Goal: Information Seeking & Learning: Check status

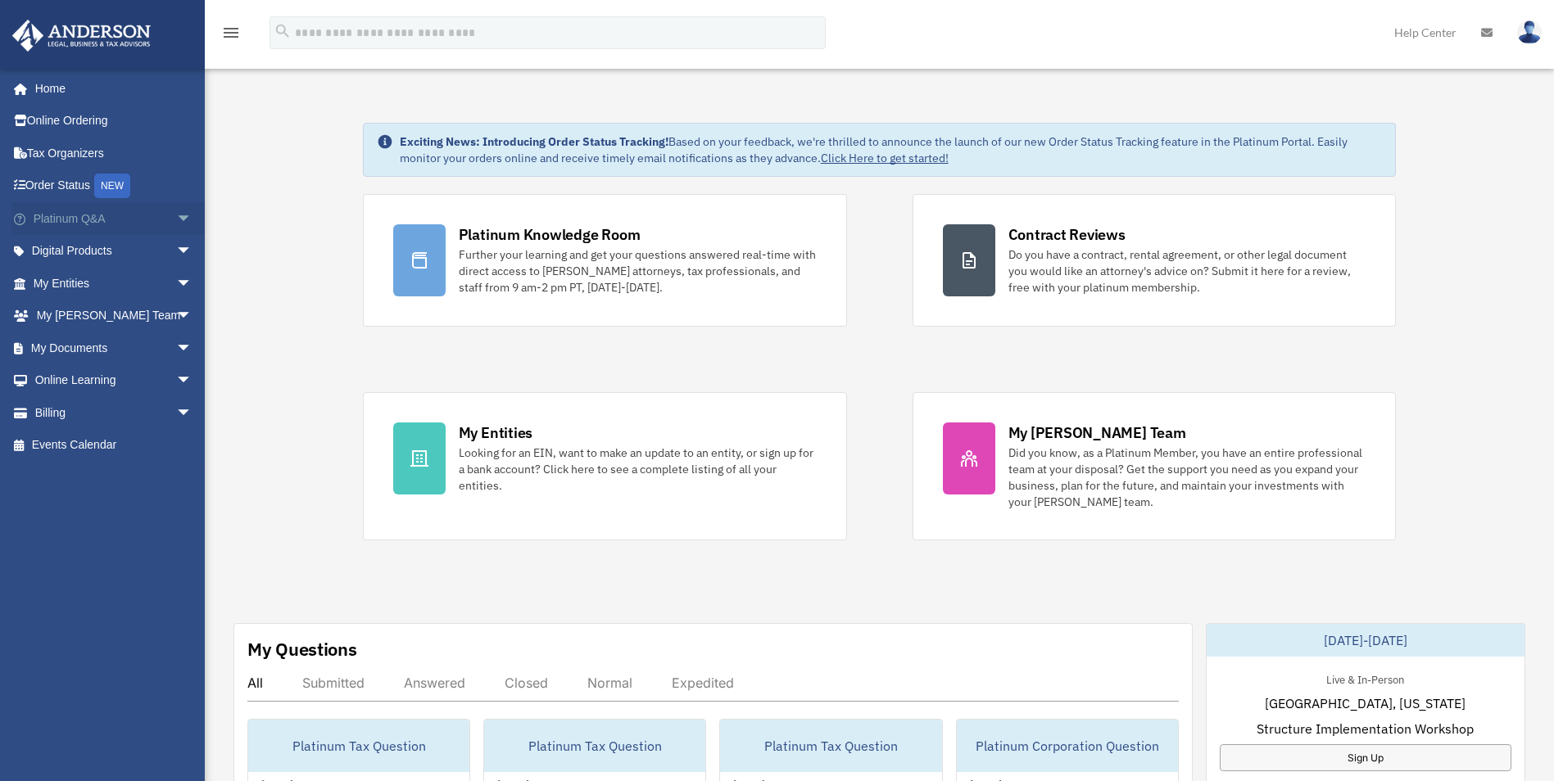
click at [176, 215] on span "arrow_drop_down" at bounding box center [192, 219] width 33 height 34
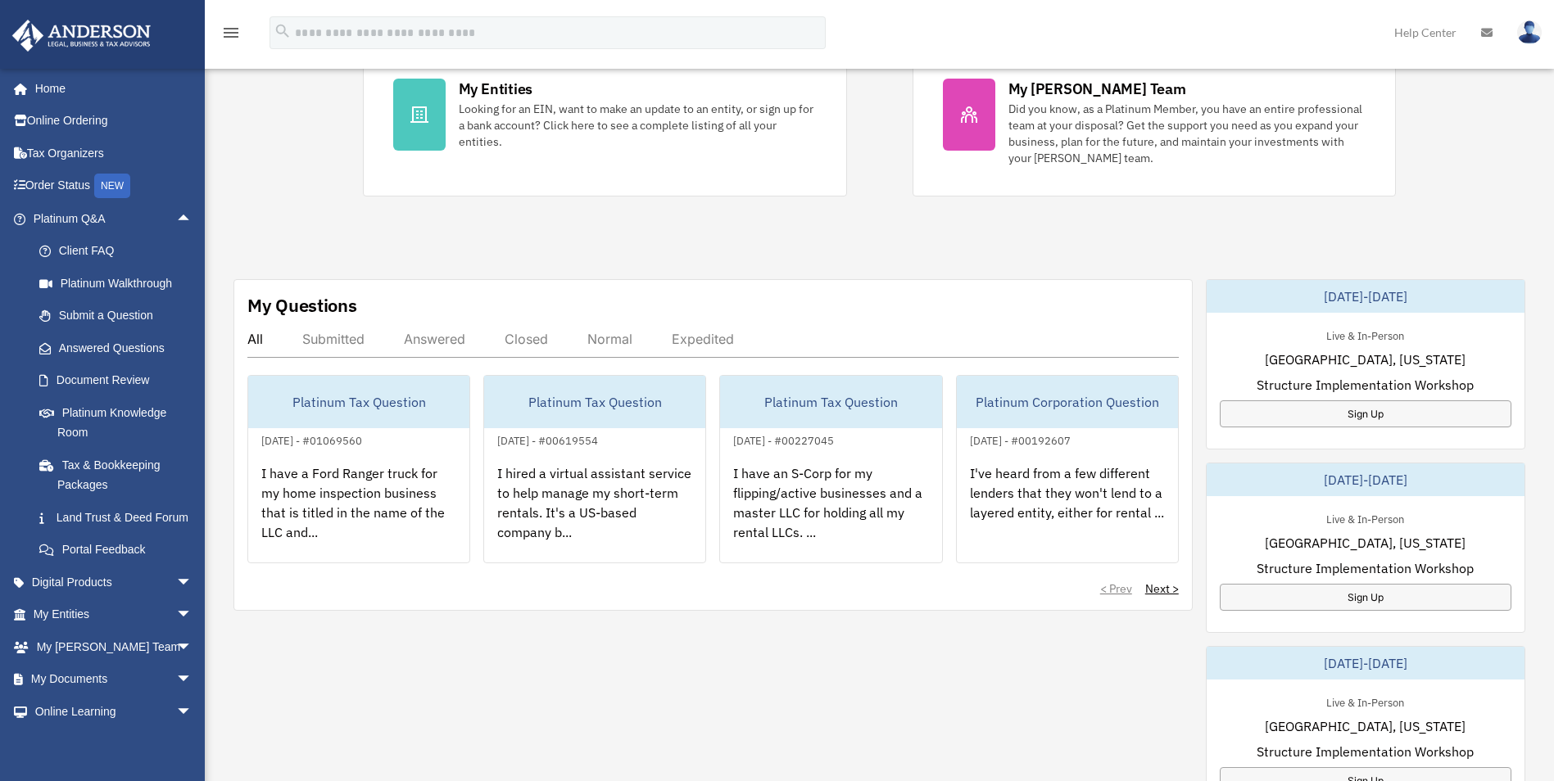
scroll to position [410, 0]
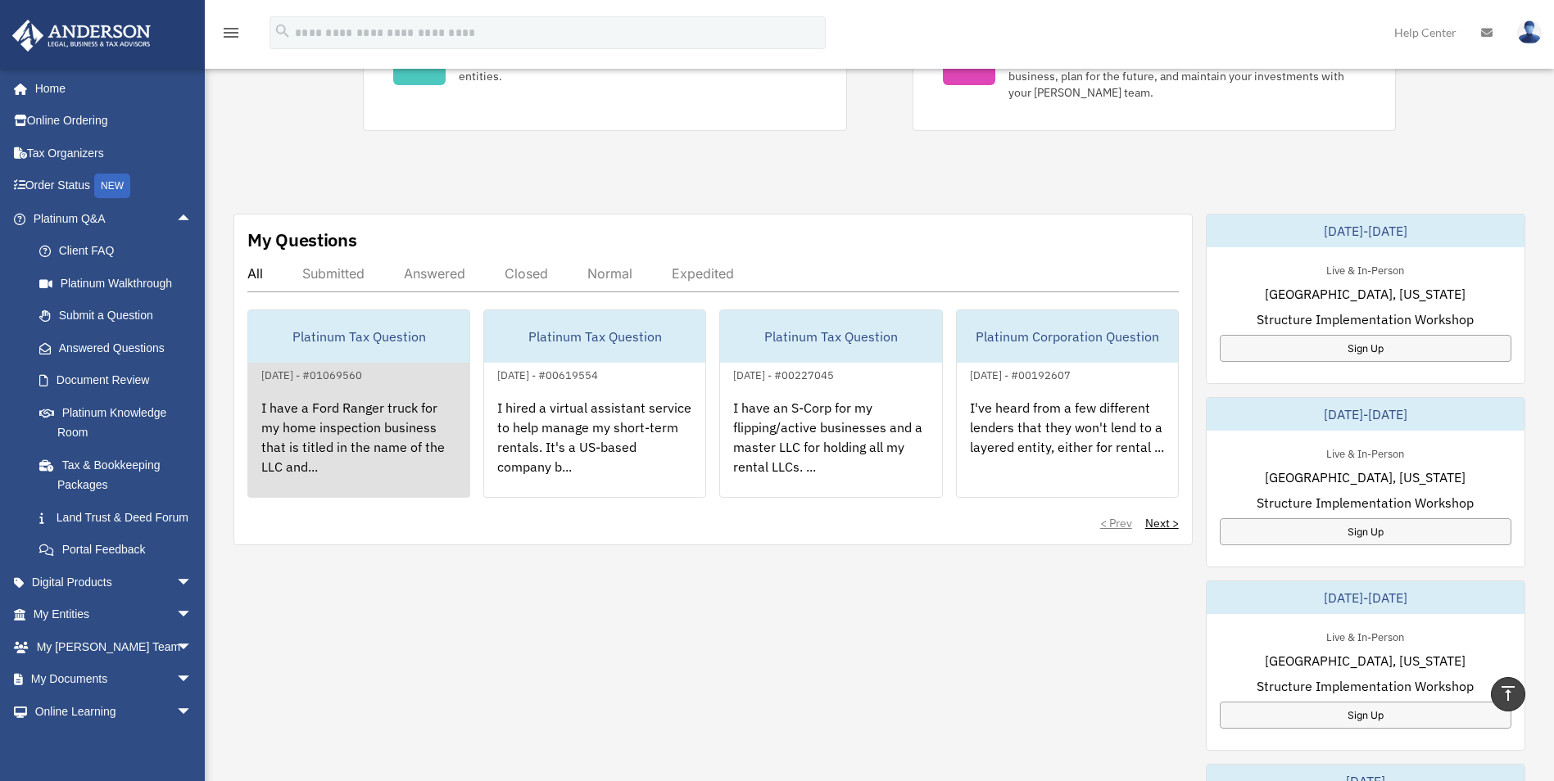
click at [329, 333] on div "Platinum Tax Question" at bounding box center [358, 336] width 221 height 52
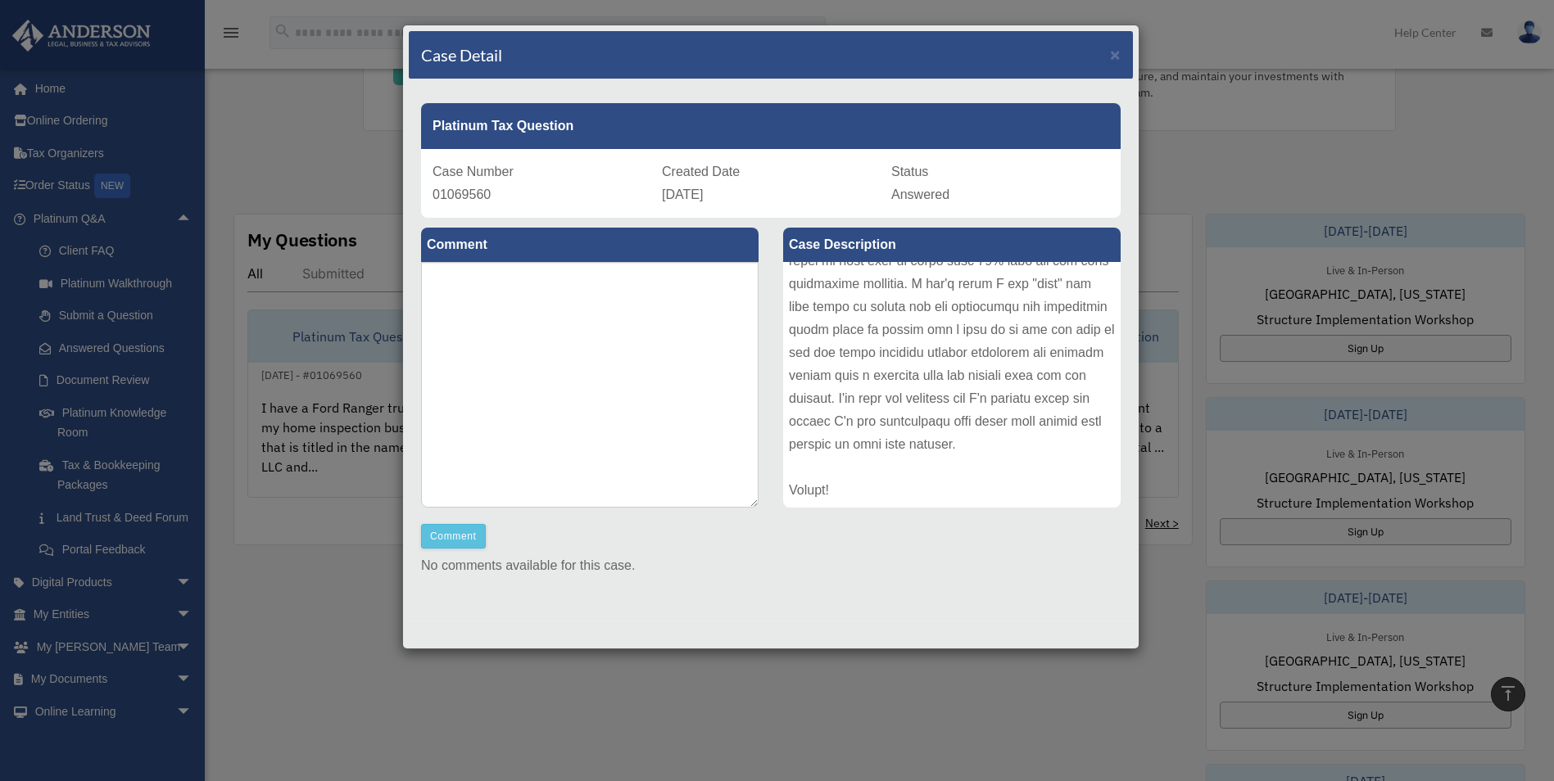
scroll to position [339, 0]
click at [1109, 48] on div "Case Detail ×" at bounding box center [771, 55] width 724 height 48
click at [1108, 52] on div "Case Detail ×" at bounding box center [771, 55] width 724 height 48
click at [1110, 52] on span "×" at bounding box center [1115, 54] width 11 height 19
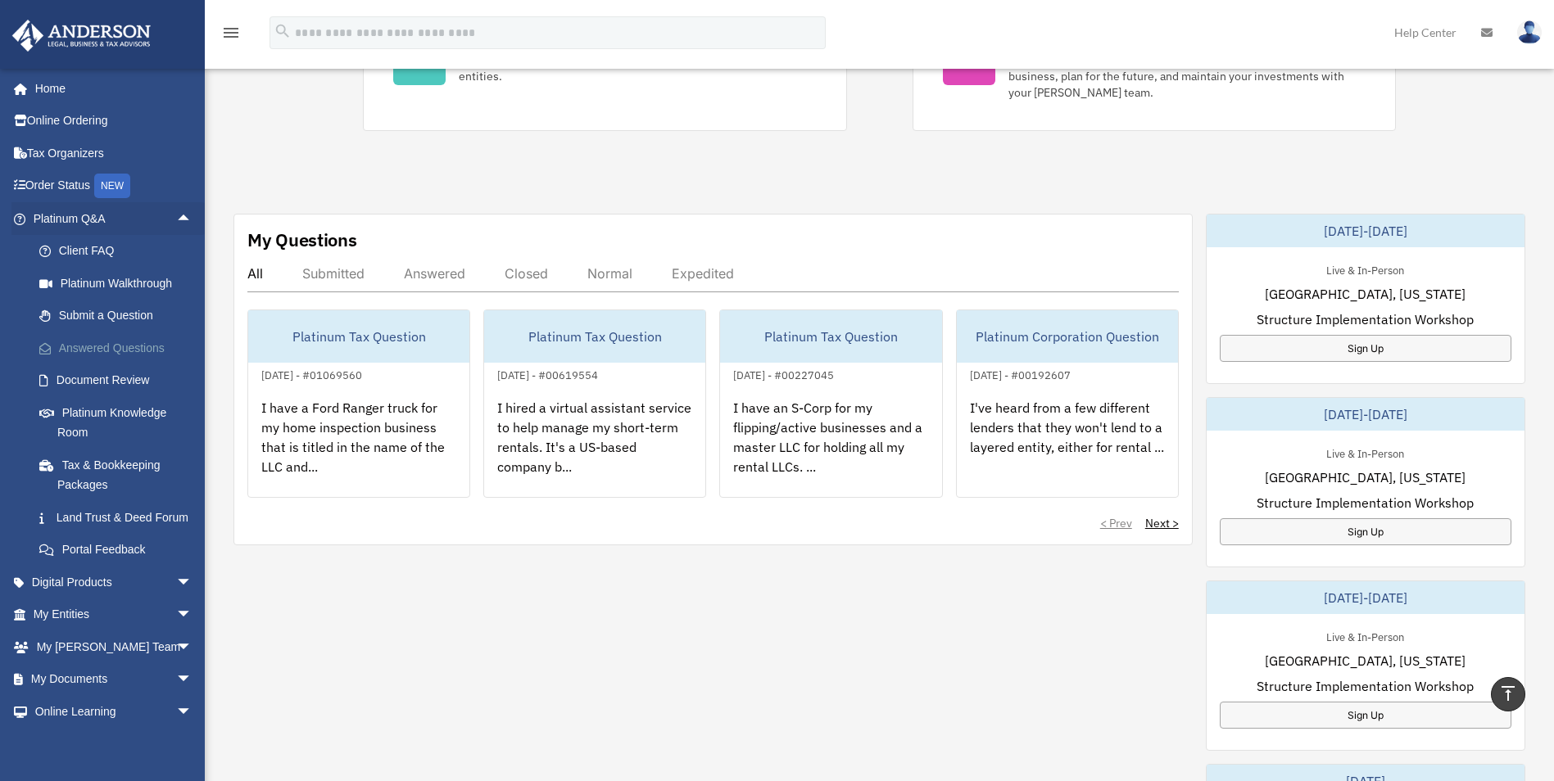
click at [131, 348] on link "Answered Questions" at bounding box center [120, 348] width 194 height 33
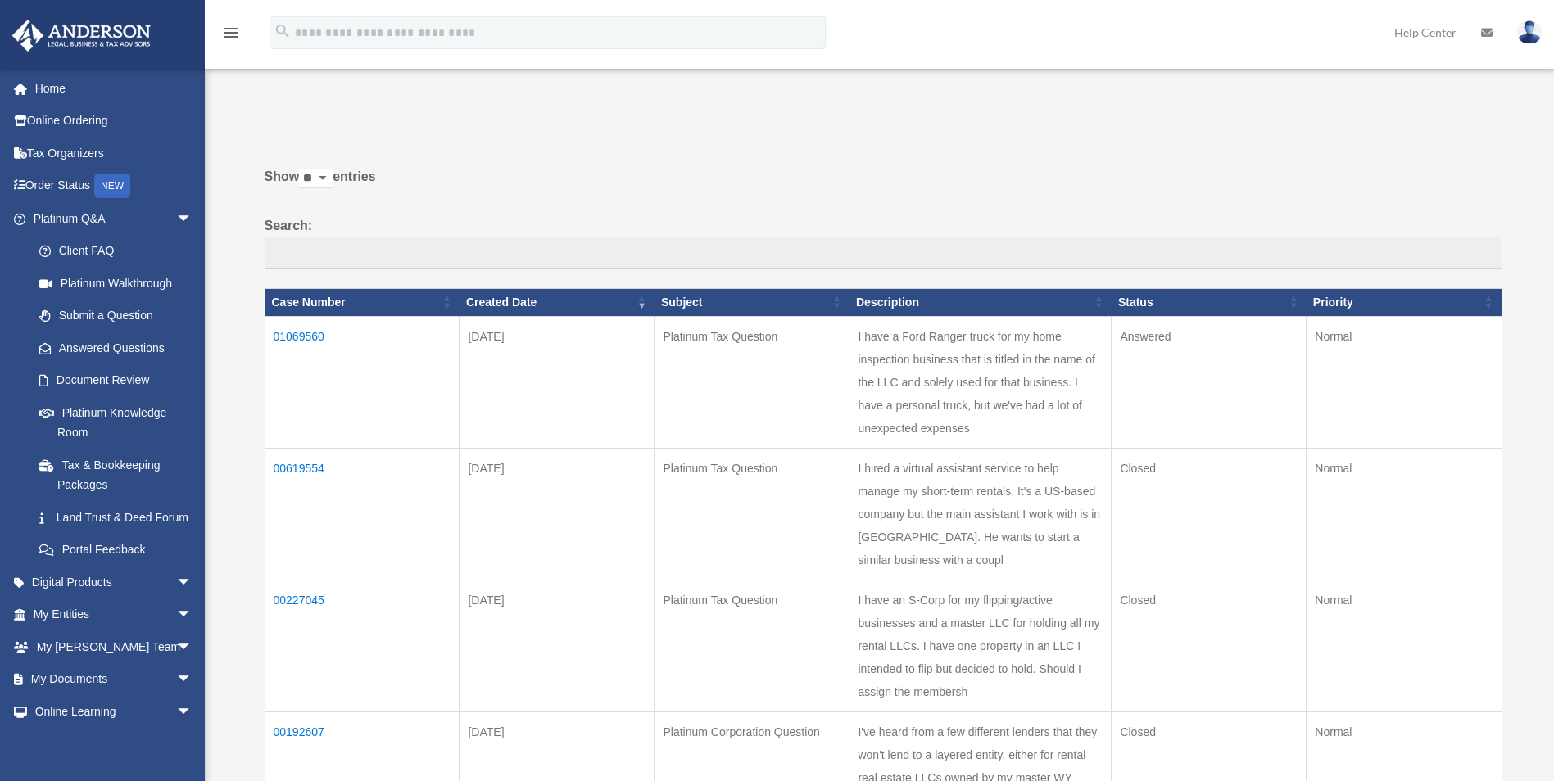
click at [285, 335] on td "01069560" at bounding box center [362, 382] width 195 height 132
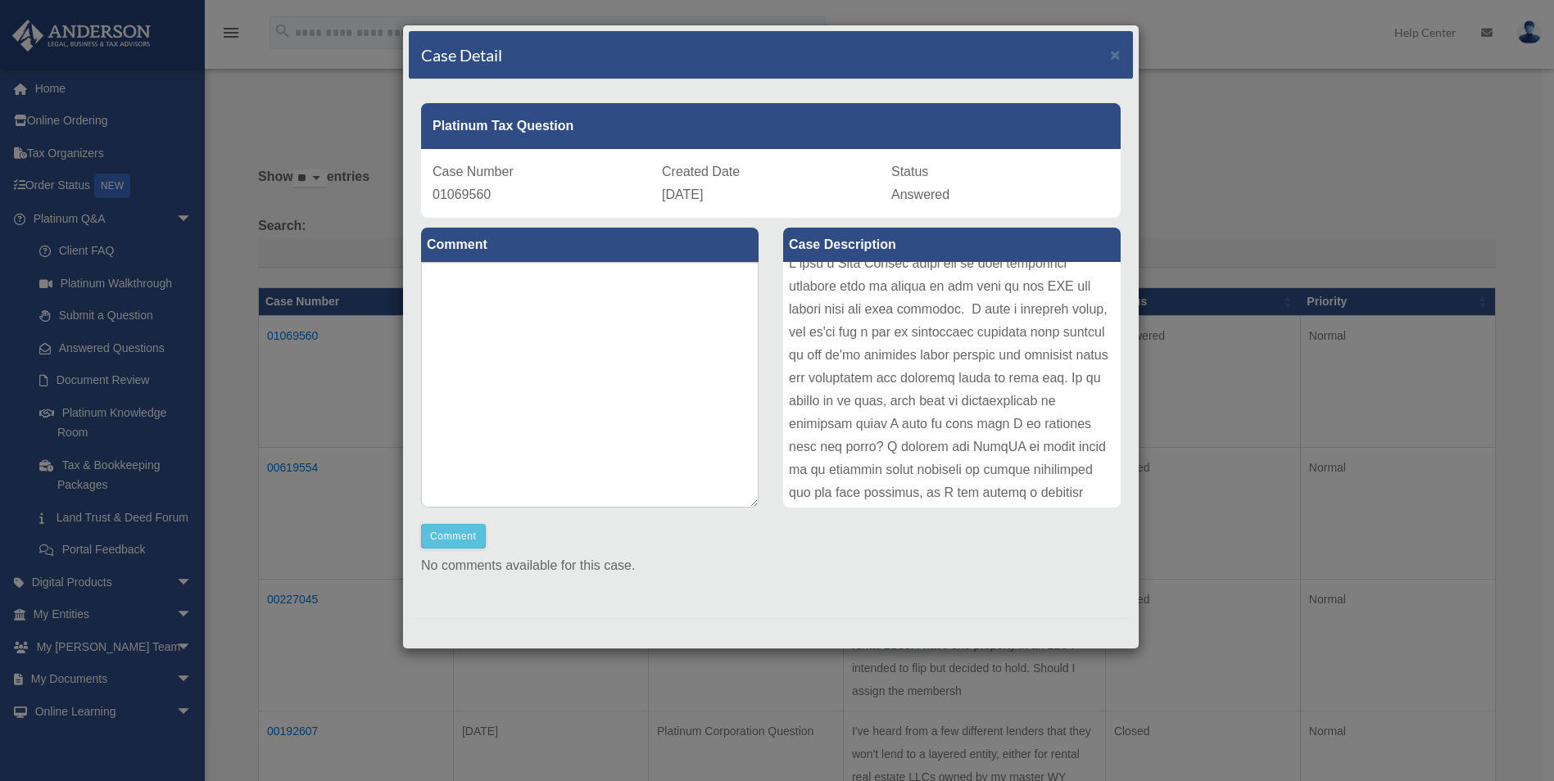
scroll to position [11, 0]
click at [1110, 54] on span "×" at bounding box center [1115, 54] width 11 height 19
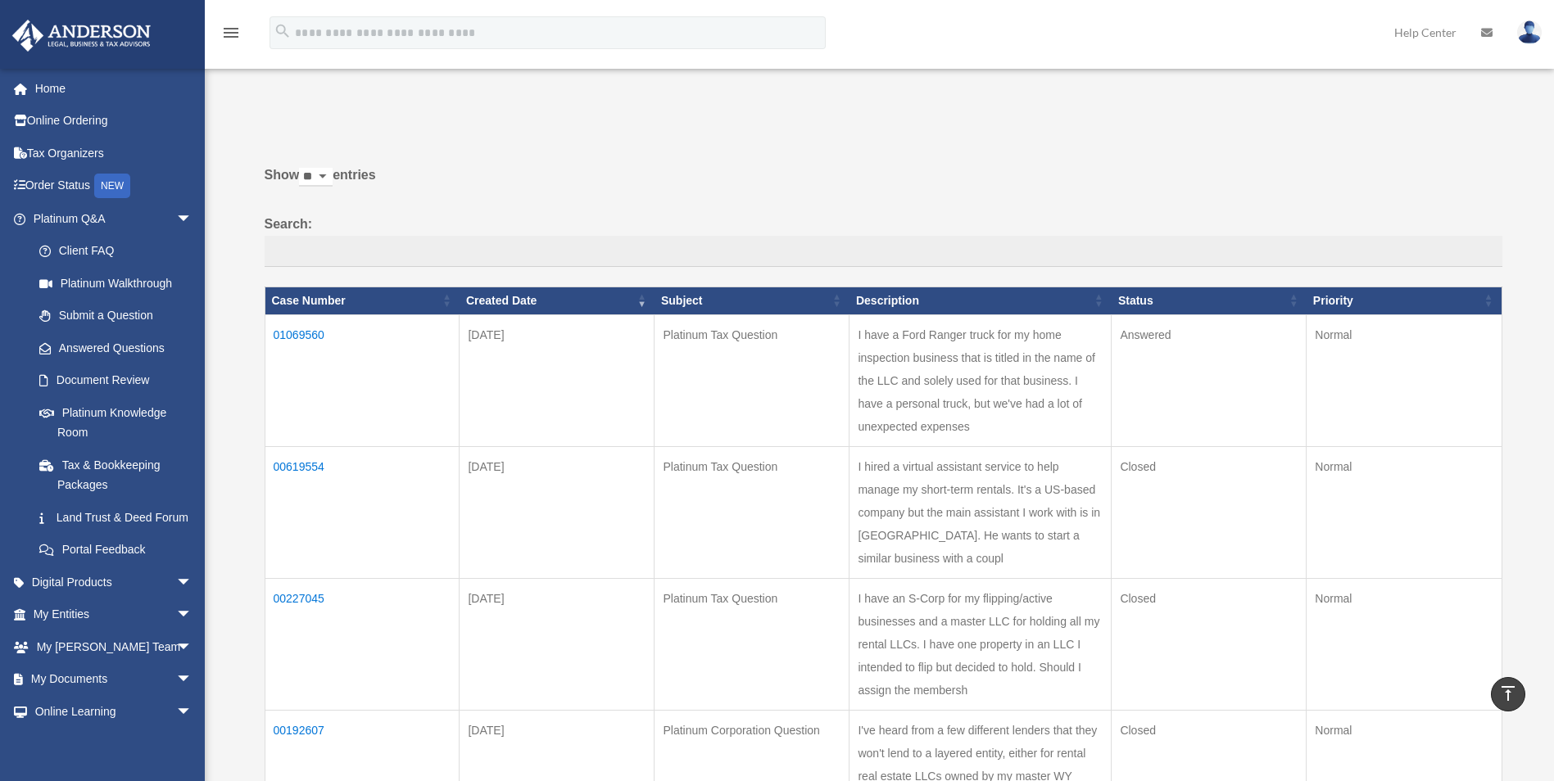
scroll to position [0, 0]
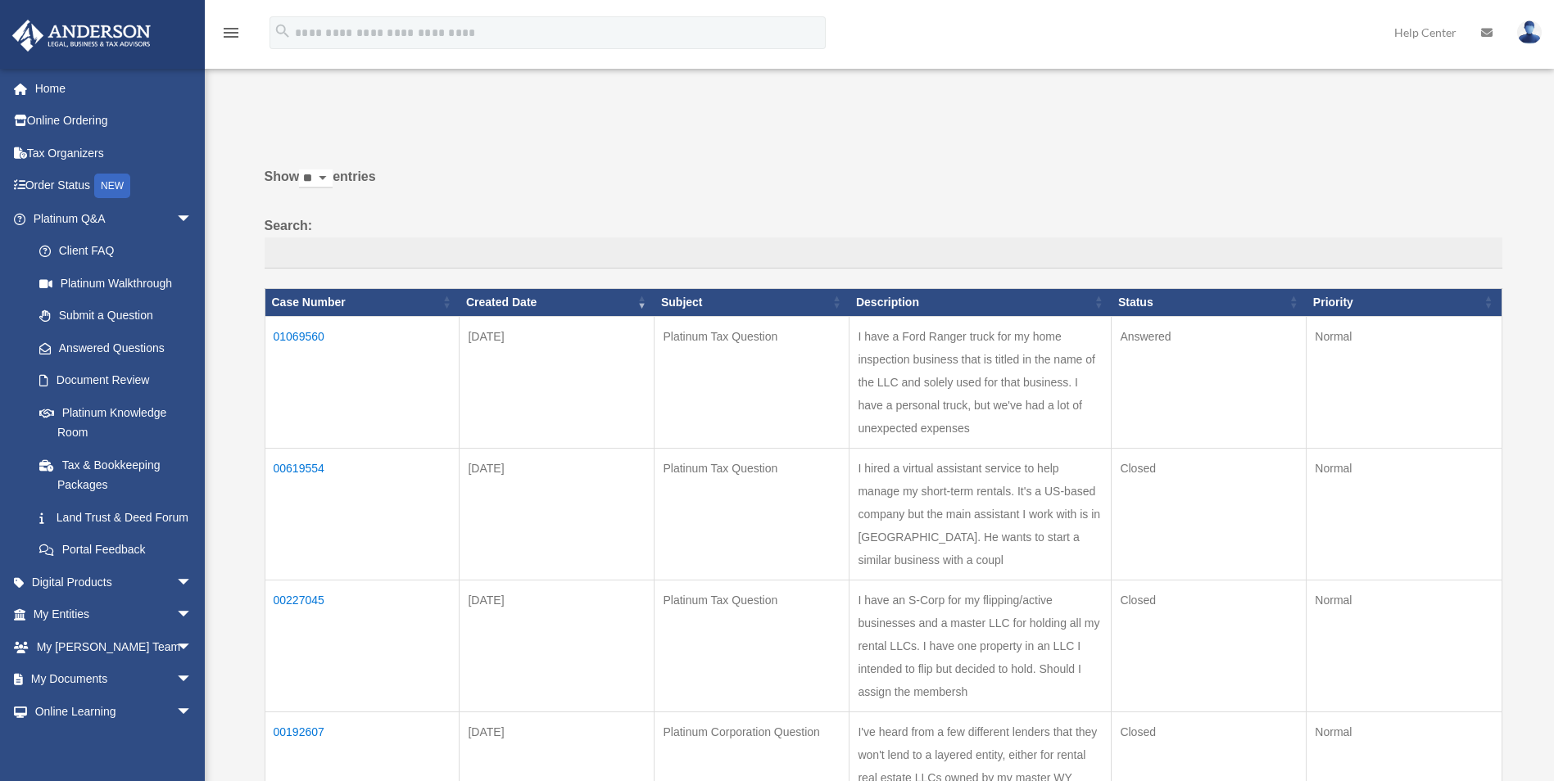
click at [345, 358] on td "01069560" at bounding box center [362, 382] width 195 height 132
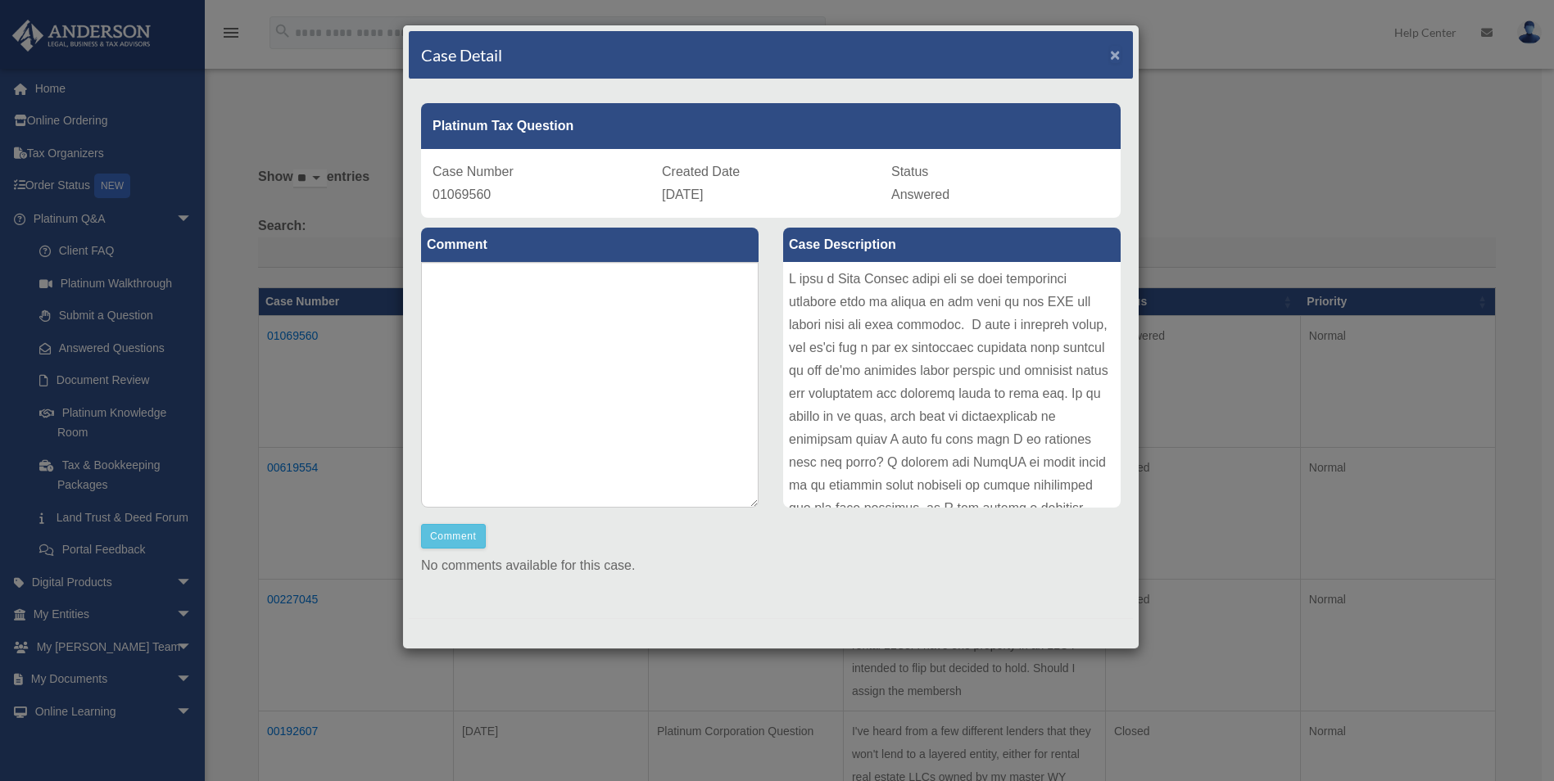
click at [1110, 52] on span "×" at bounding box center [1115, 54] width 11 height 19
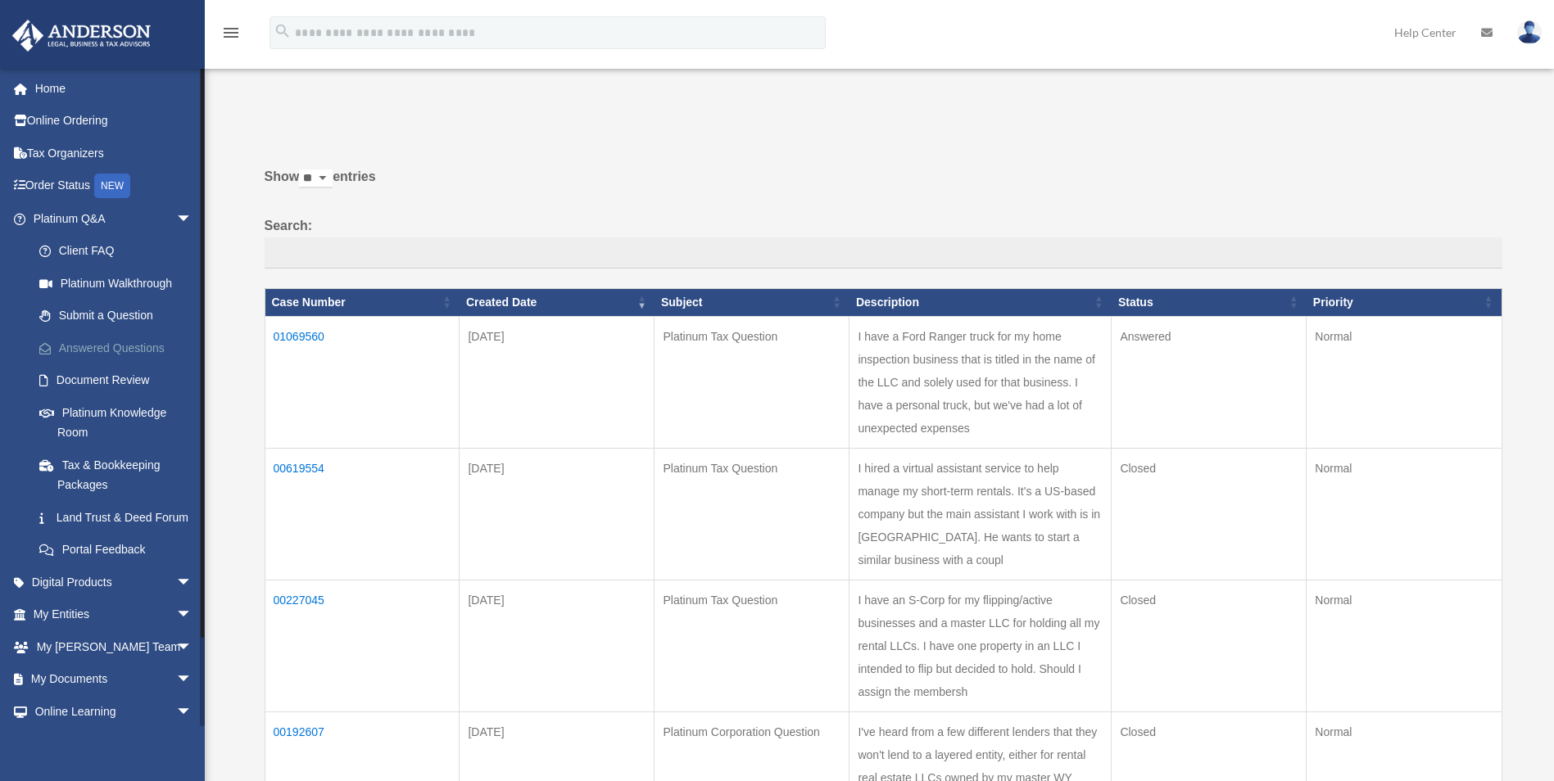
click at [141, 346] on link "Answered Questions" at bounding box center [120, 348] width 194 height 33
click at [82, 96] on link "Home" at bounding box center [114, 88] width 206 height 33
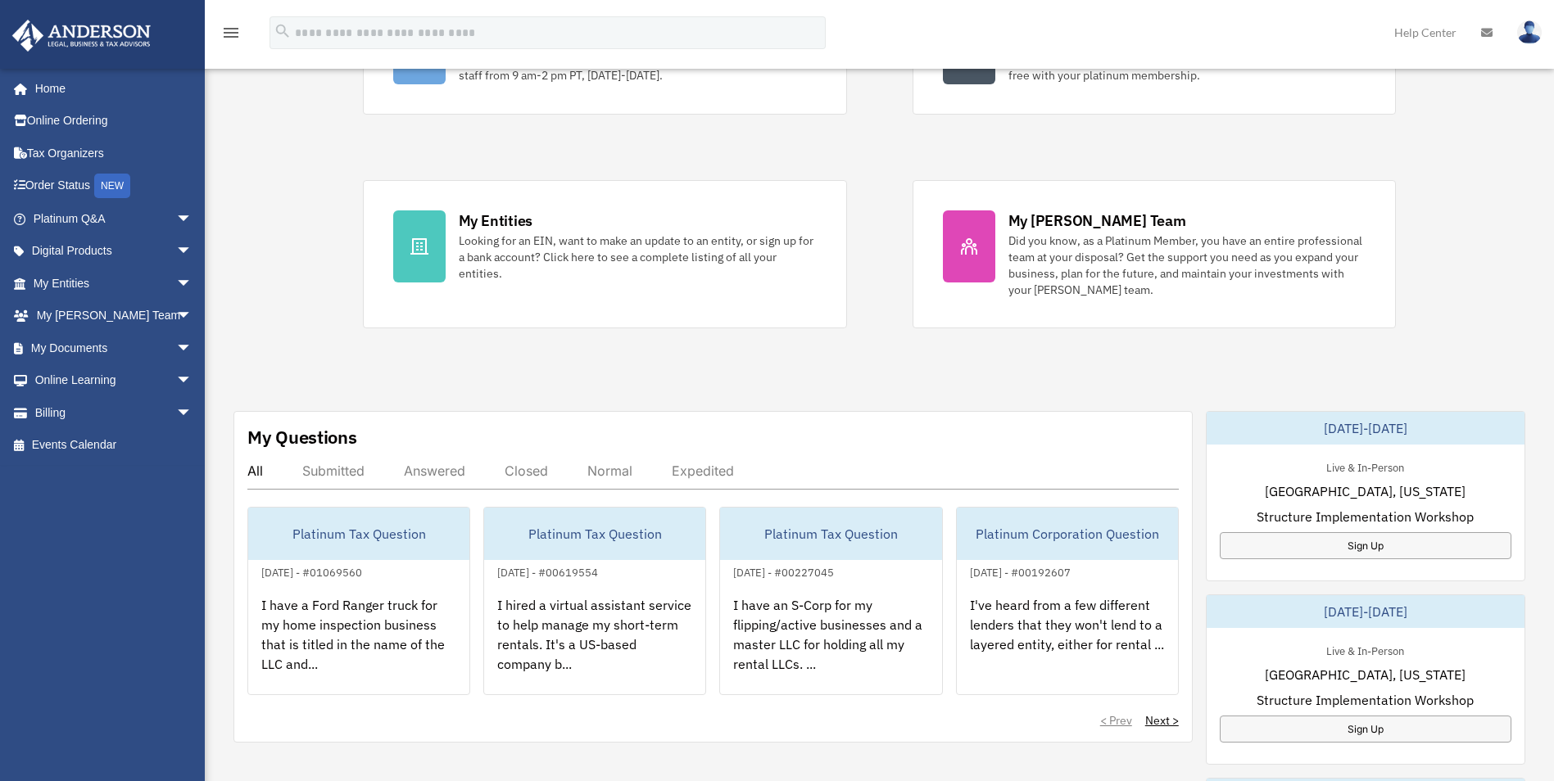
scroll to position [246, 0]
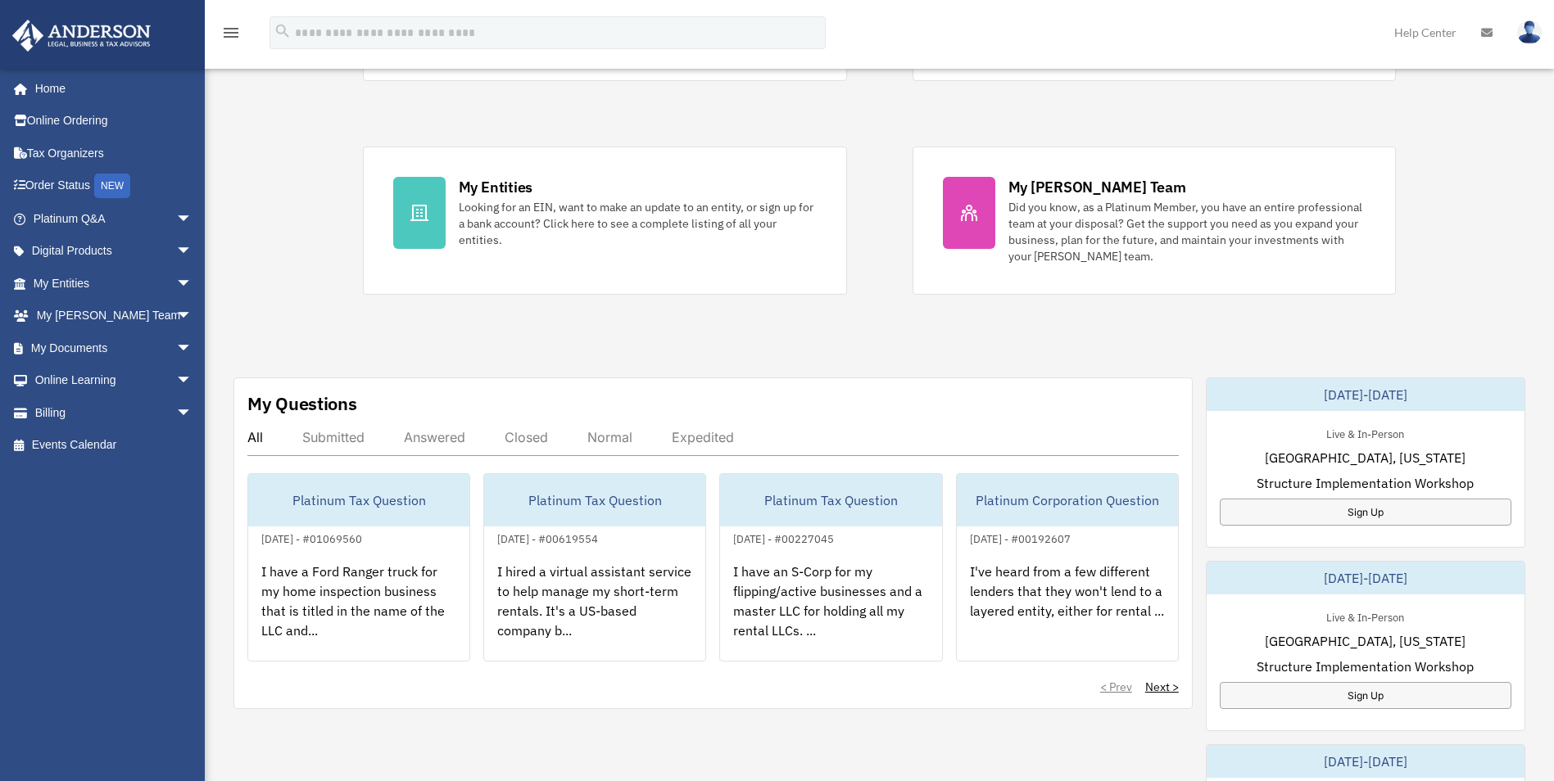
click at [451, 436] on div "Answered" at bounding box center [434, 437] width 61 height 16
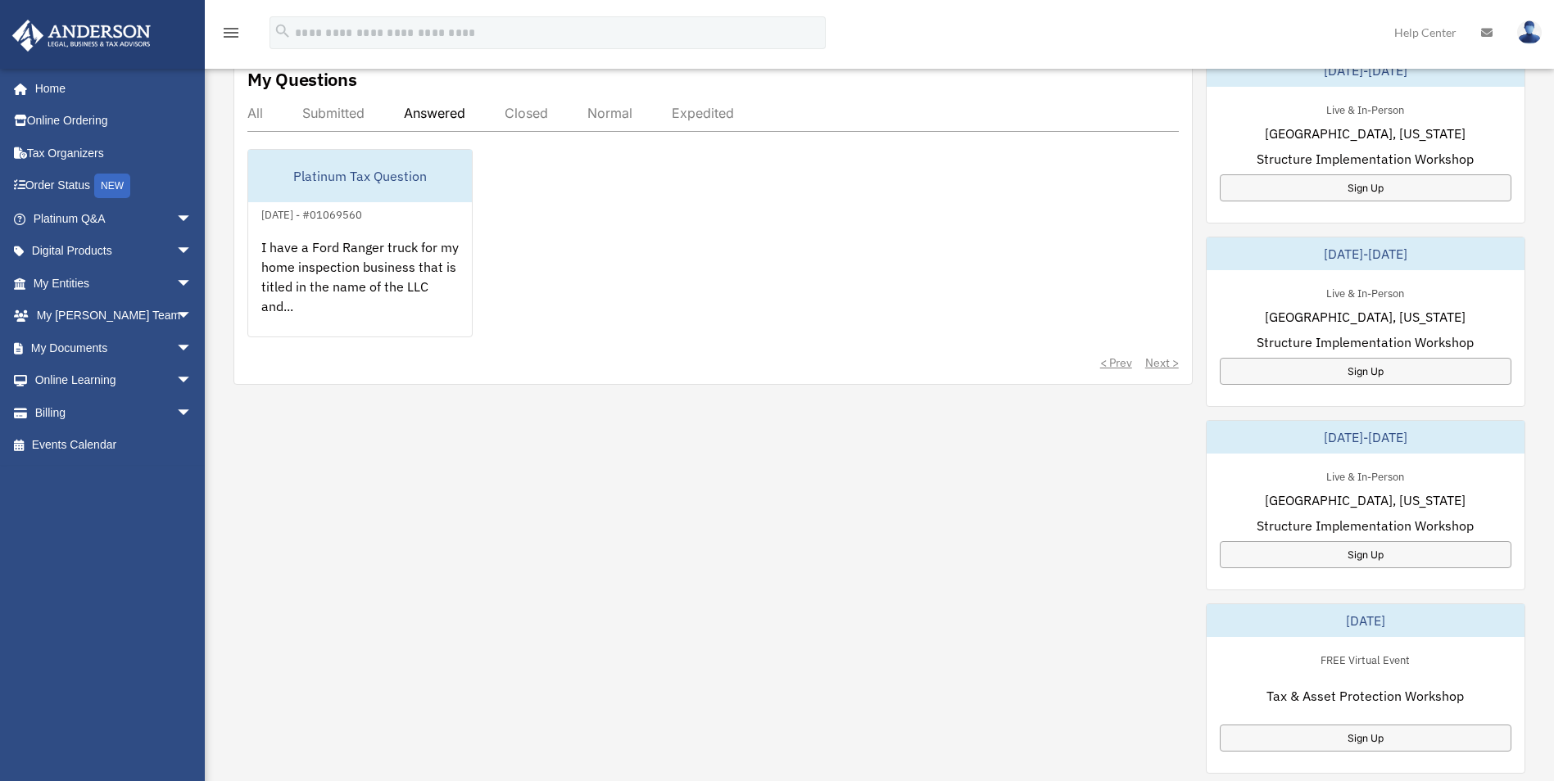
scroll to position [573, 0]
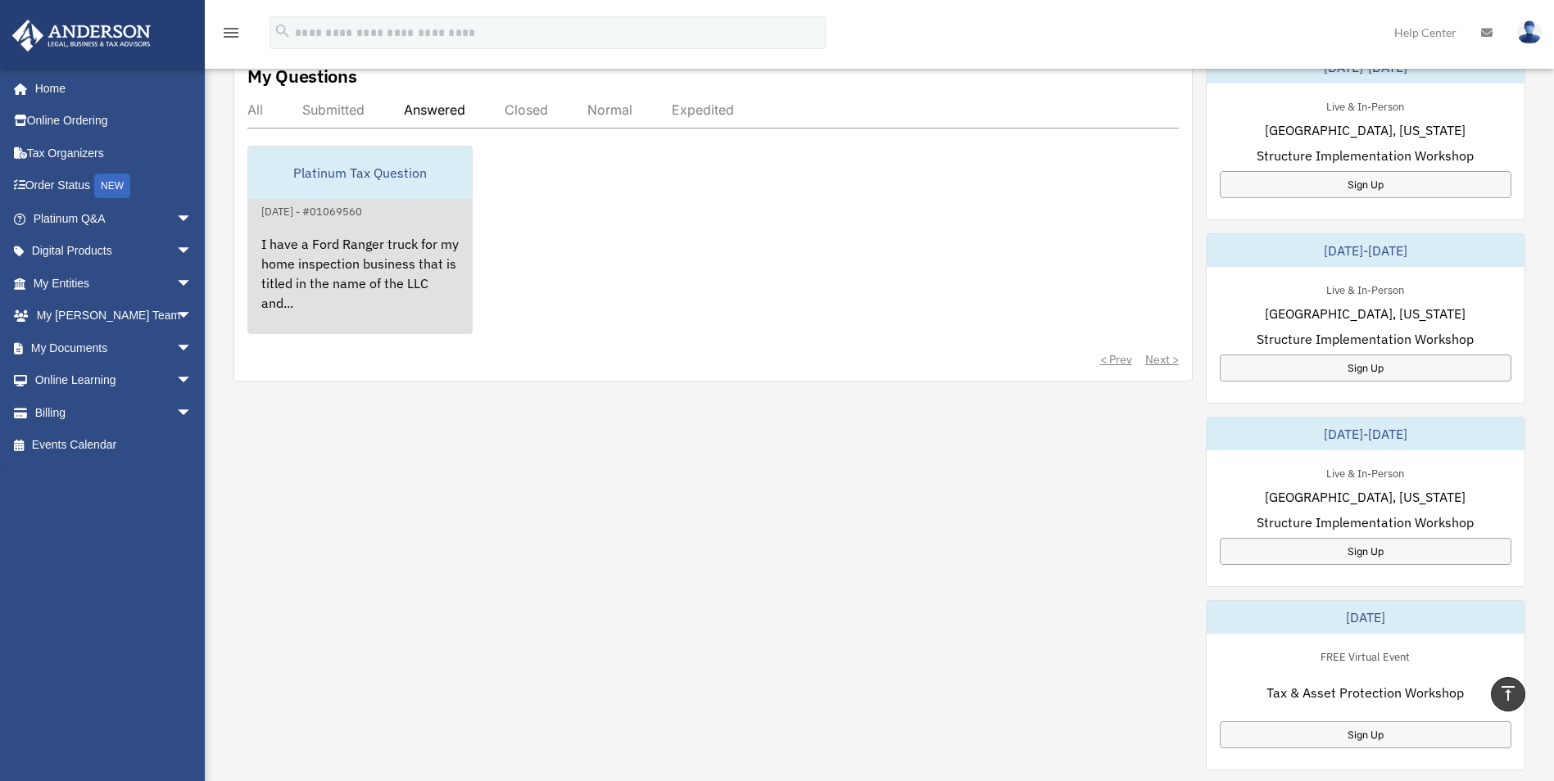
click at [342, 176] on div "Platinum Tax Question" at bounding box center [360, 173] width 224 height 52
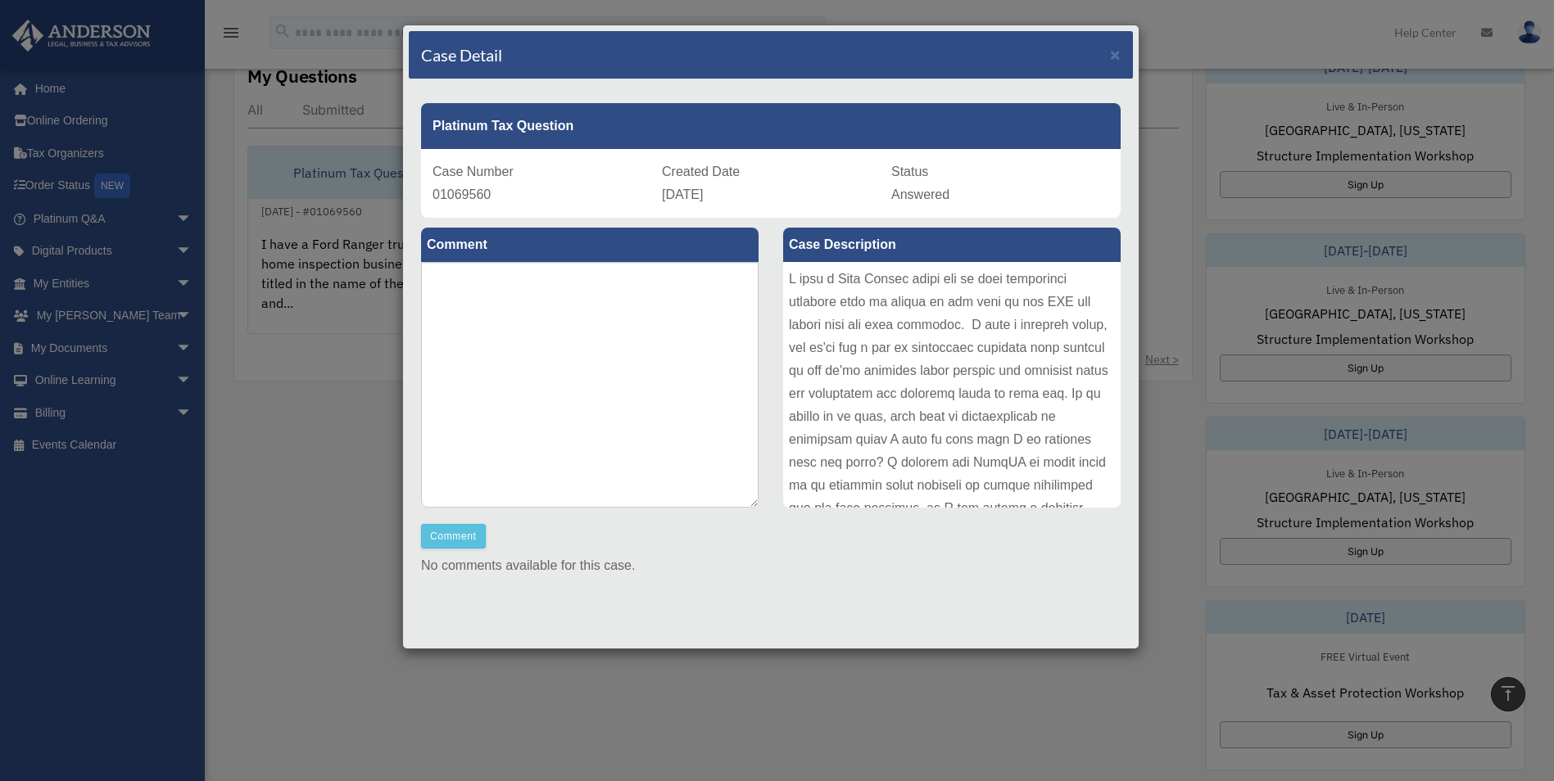
click at [437, 196] on span "01069560" at bounding box center [462, 195] width 58 height 14
drag, startPoint x: 437, startPoint y: 196, endPoint x: 464, endPoint y: 201, distance: 28.3
copy span "01069560"
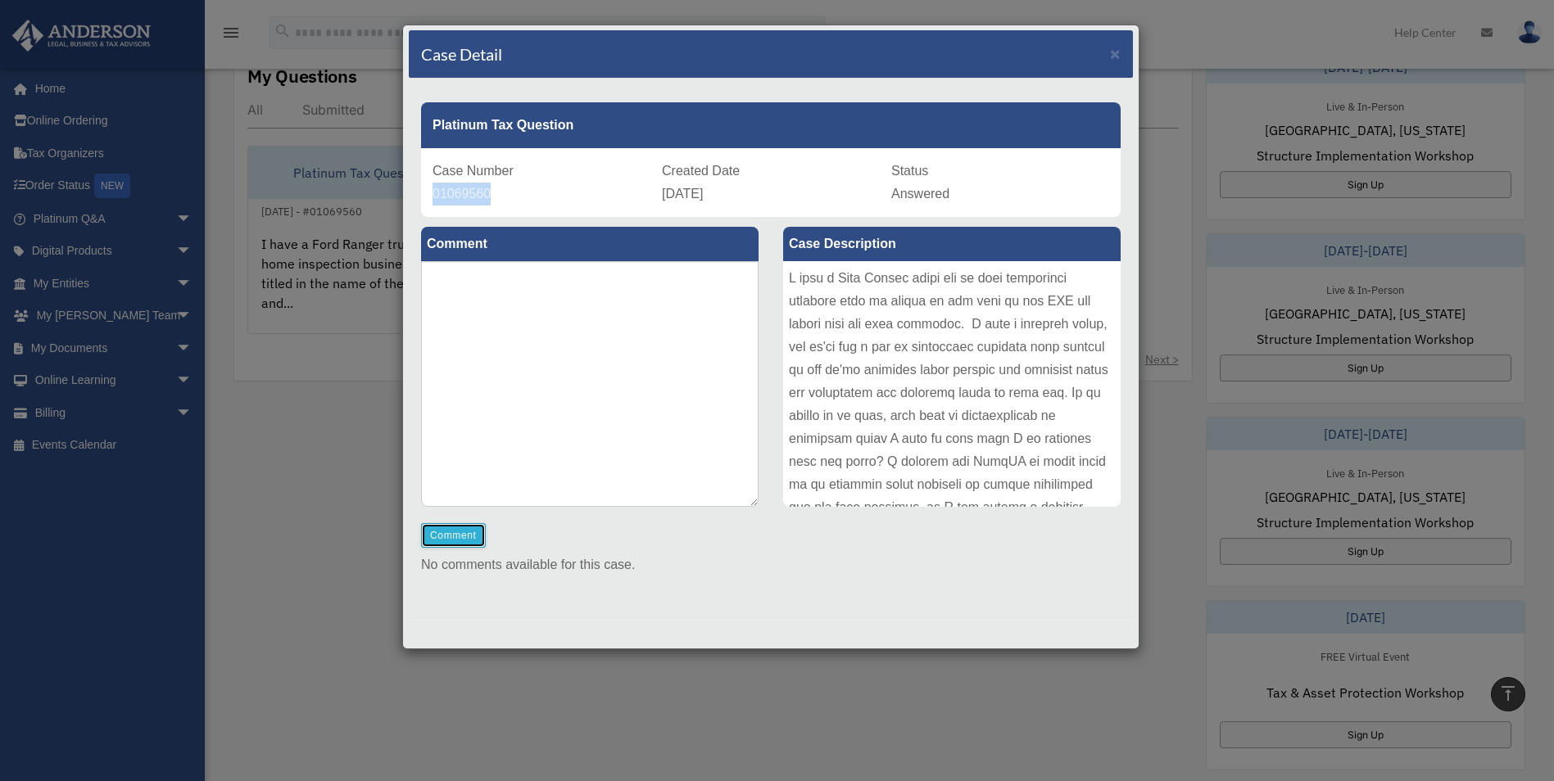
click at [466, 532] on button "Comment" at bounding box center [453, 535] width 65 height 25
click at [647, 326] on textarea at bounding box center [589, 384] width 337 height 246
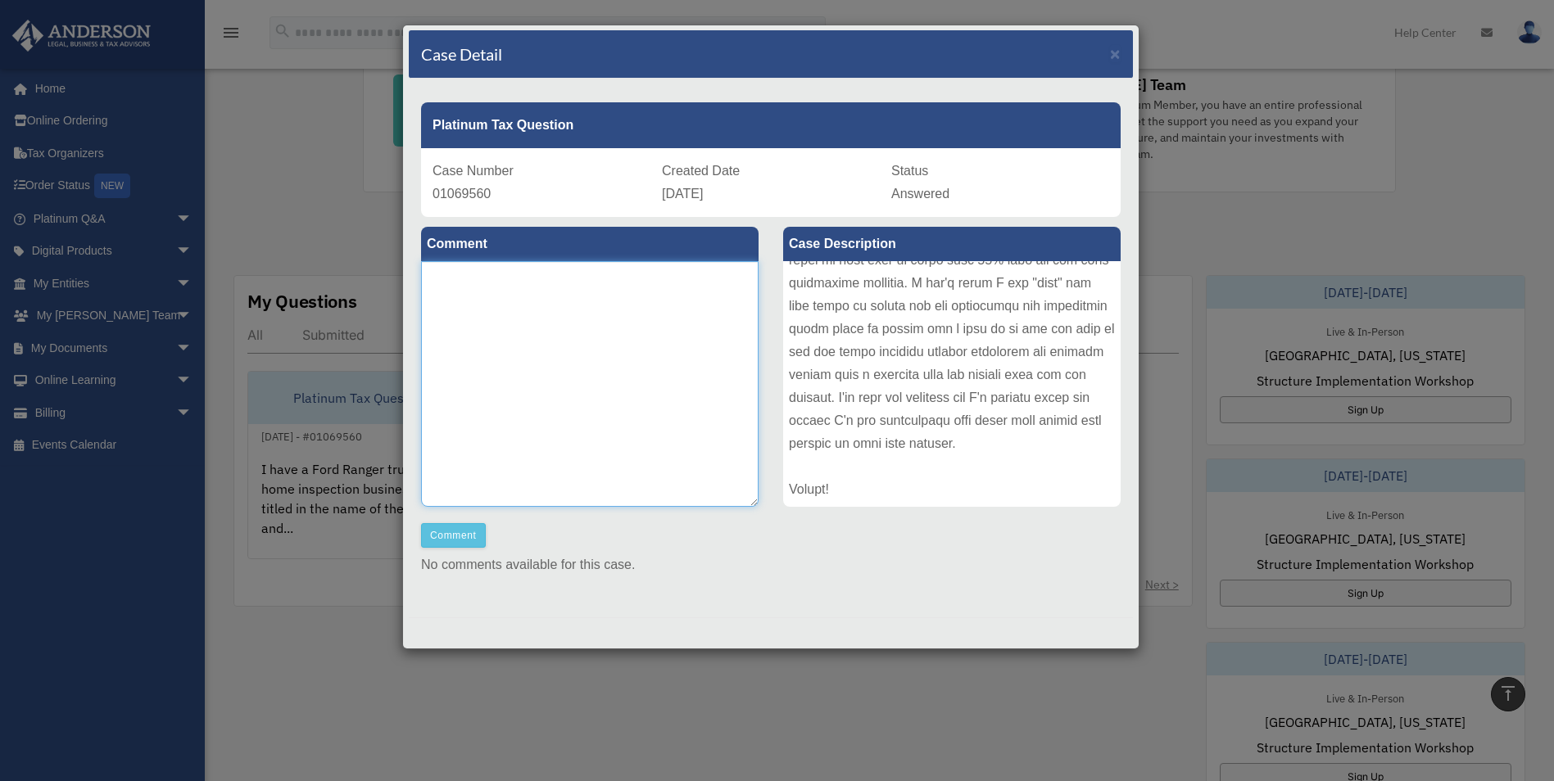
scroll to position [338, 0]
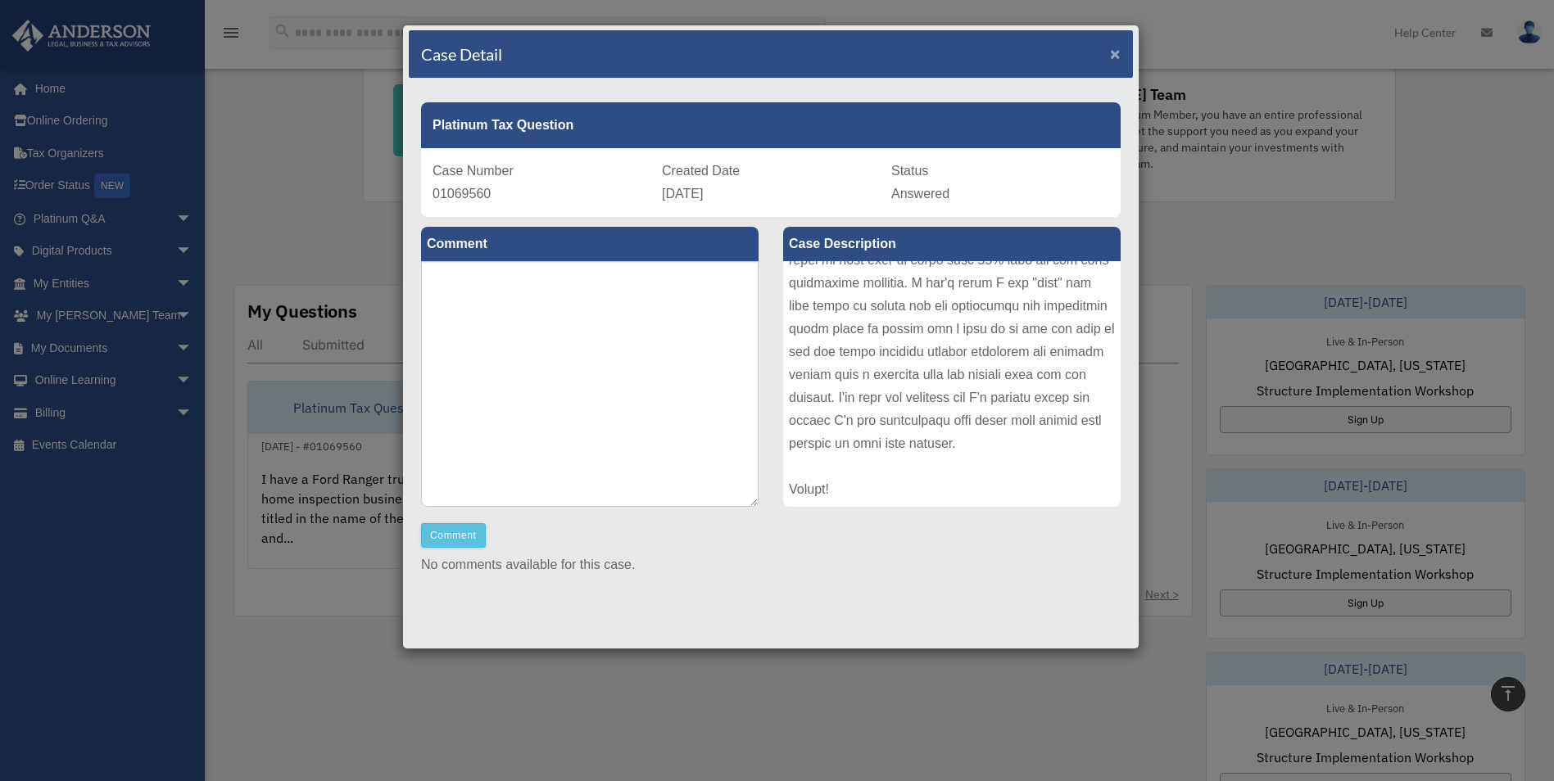
click at [1110, 51] on span "×" at bounding box center [1115, 53] width 11 height 19
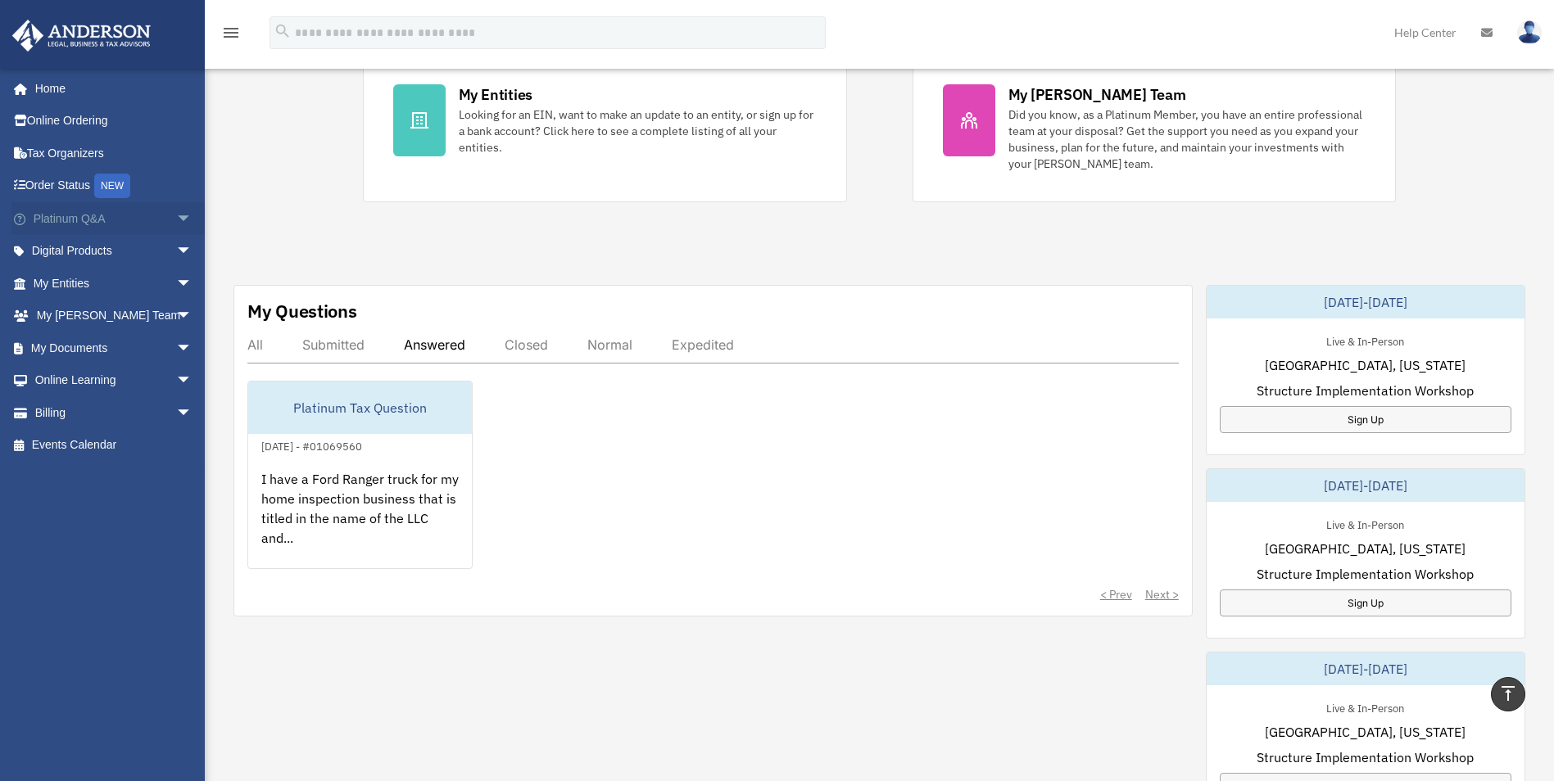
click at [176, 220] on span "arrow_drop_down" at bounding box center [192, 219] width 33 height 34
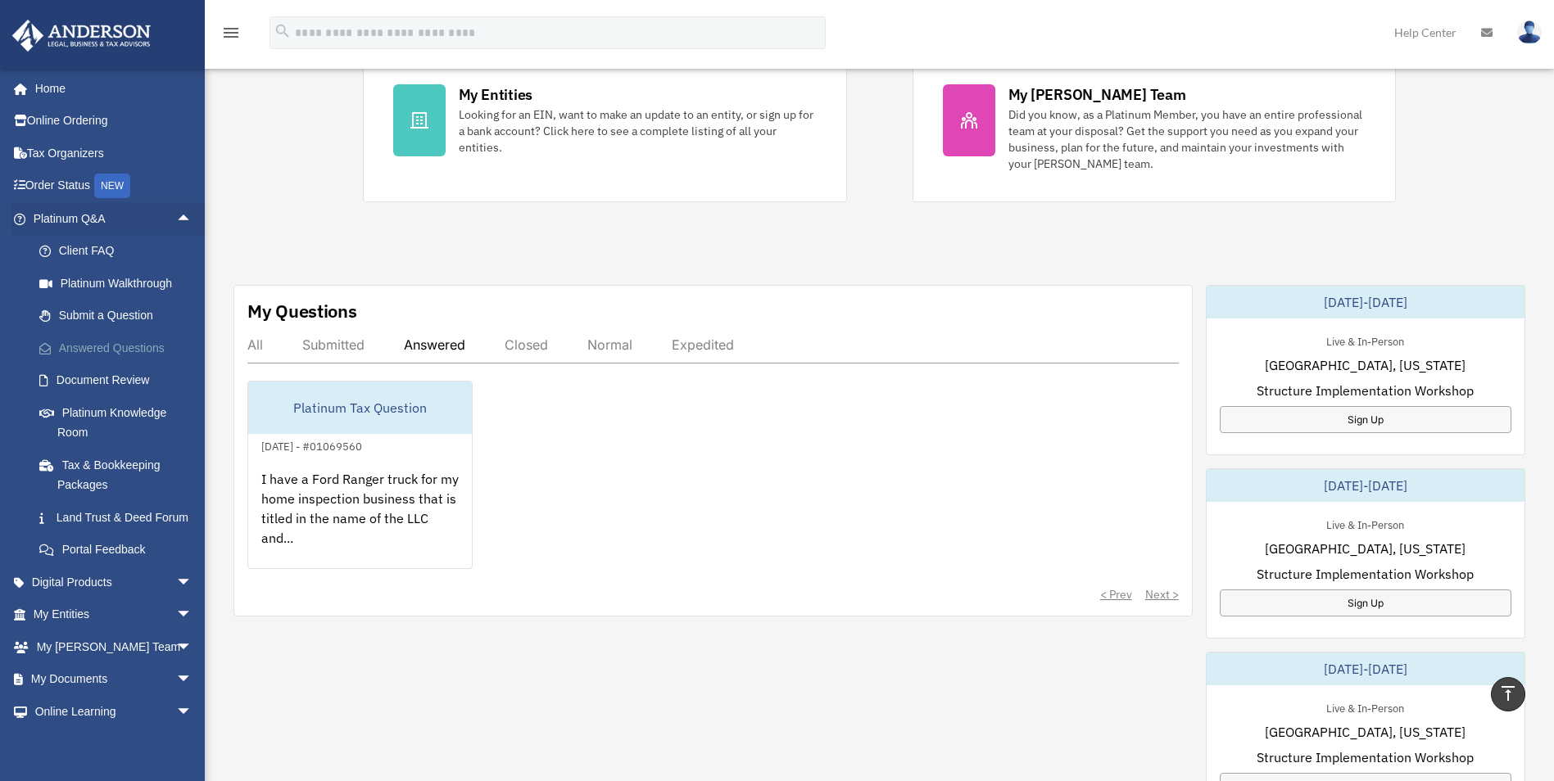
click at [120, 348] on link "Answered Questions" at bounding box center [120, 348] width 194 height 33
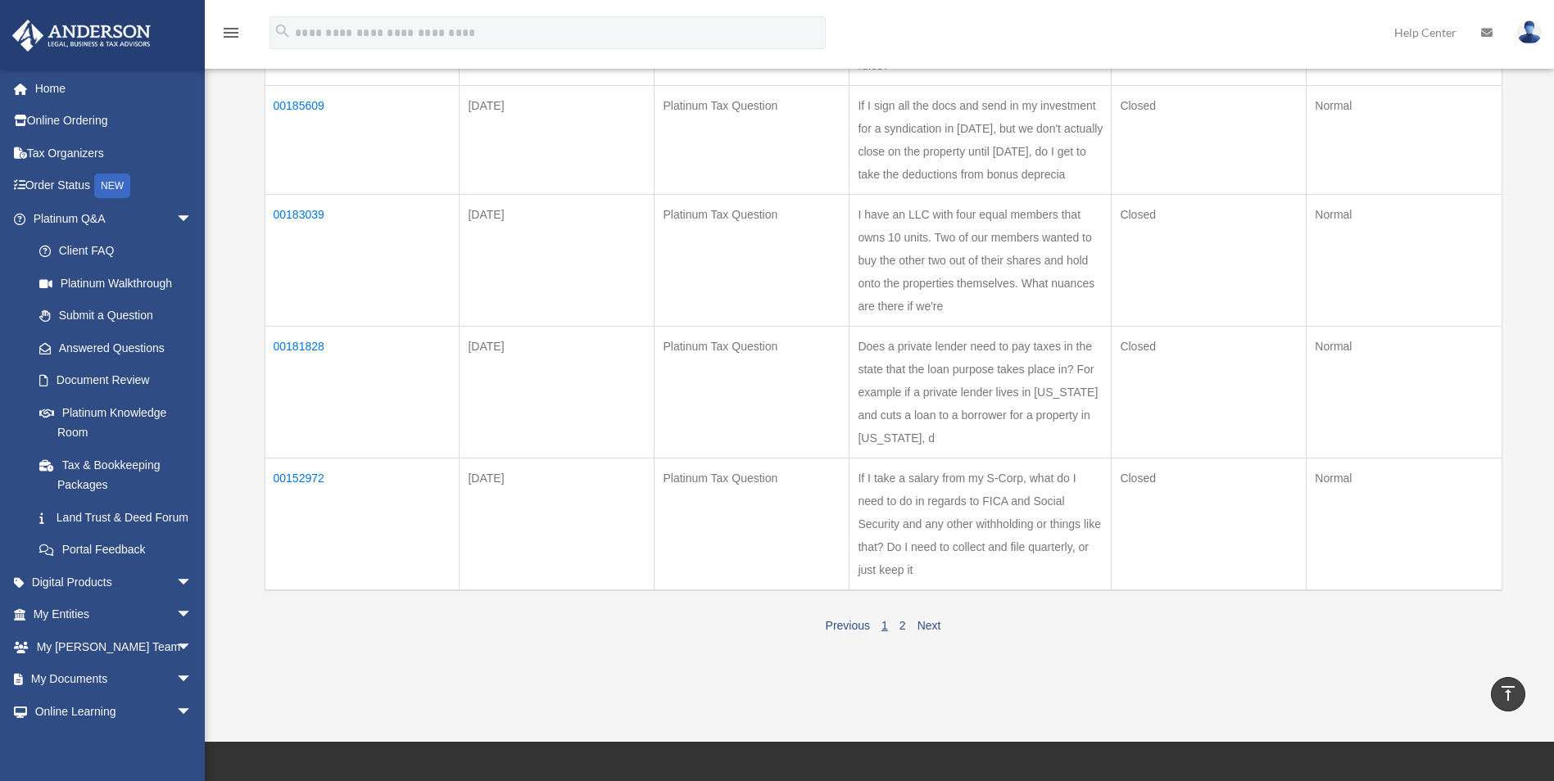
scroll to position [1450, 0]
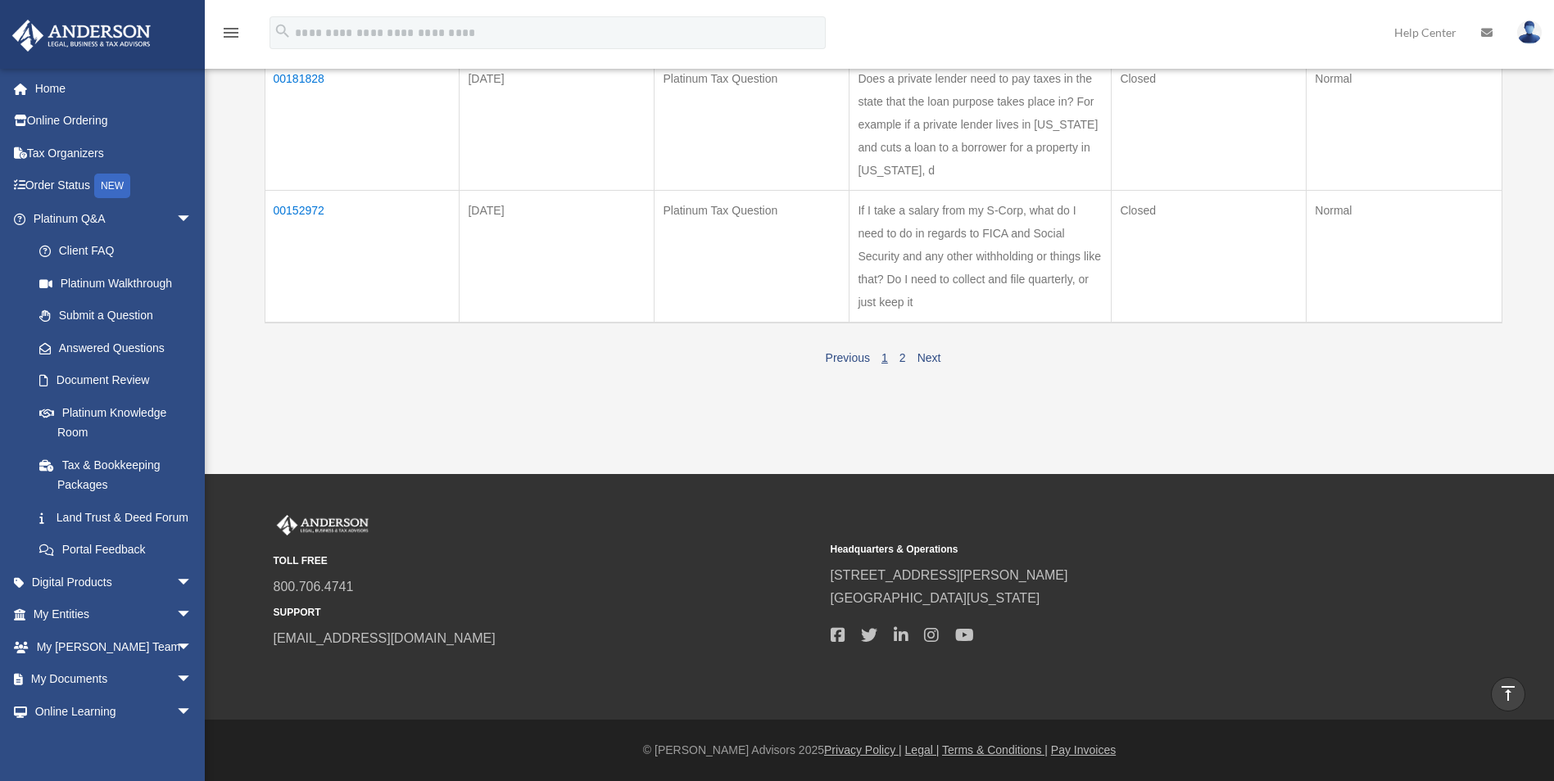
click at [906, 361] on span "1 2" at bounding box center [894, 358] width 36 height 14
click at [904, 355] on link "2" at bounding box center [902, 357] width 7 height 13
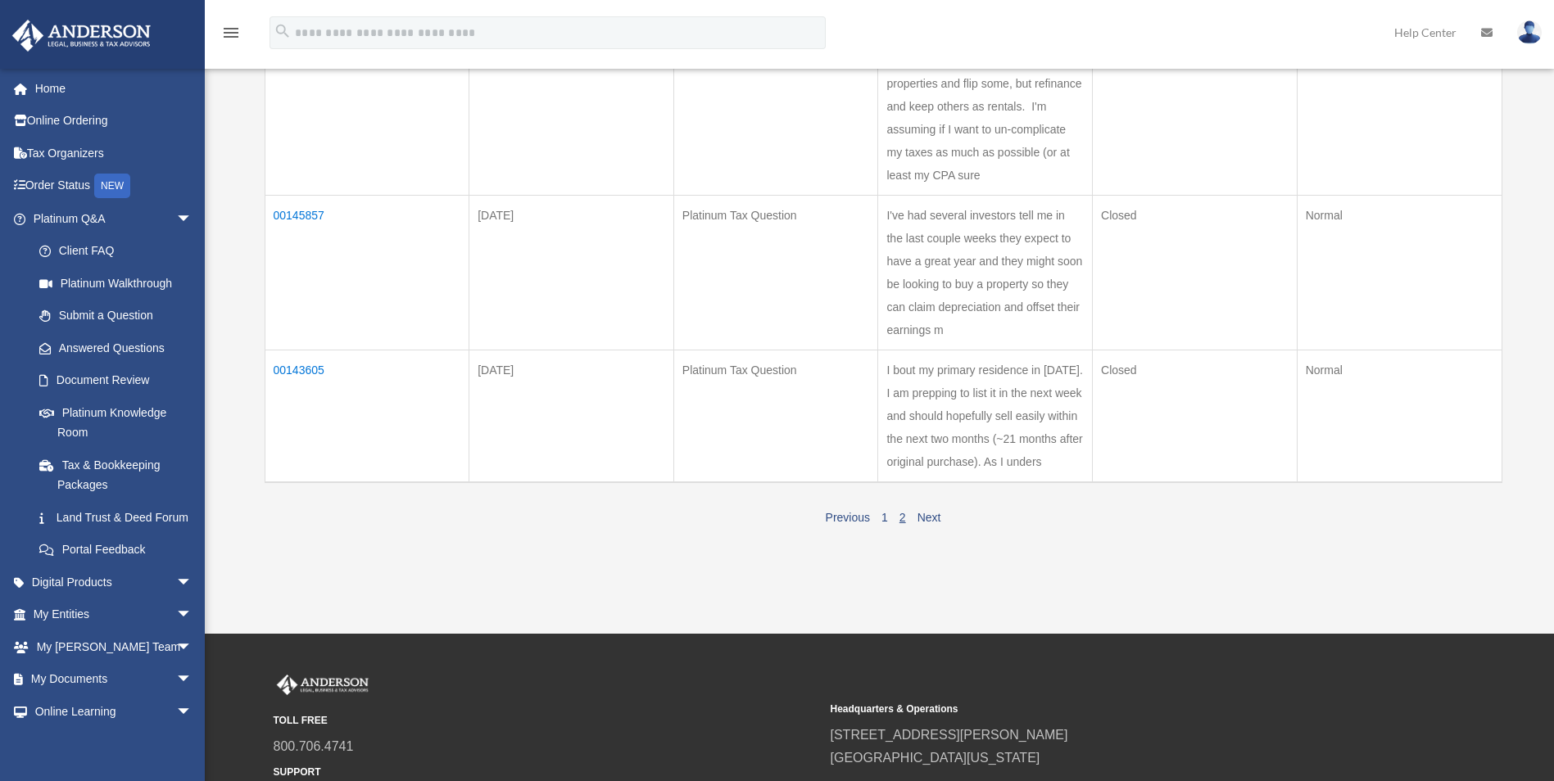
scroll to position [613, 0]
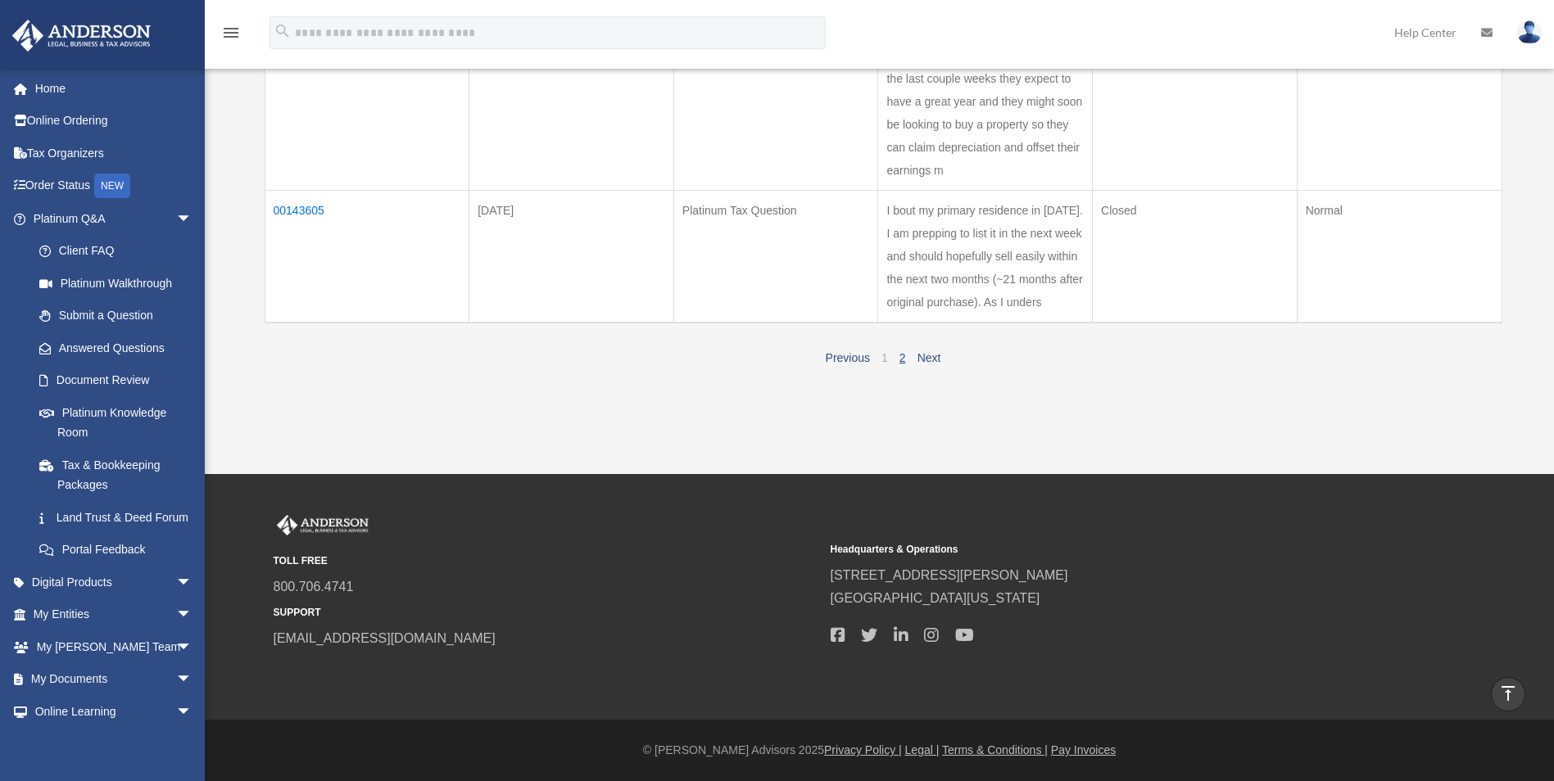
click at [881, 356] on link "1" at bounding box center [884, 357] width 7 height 13
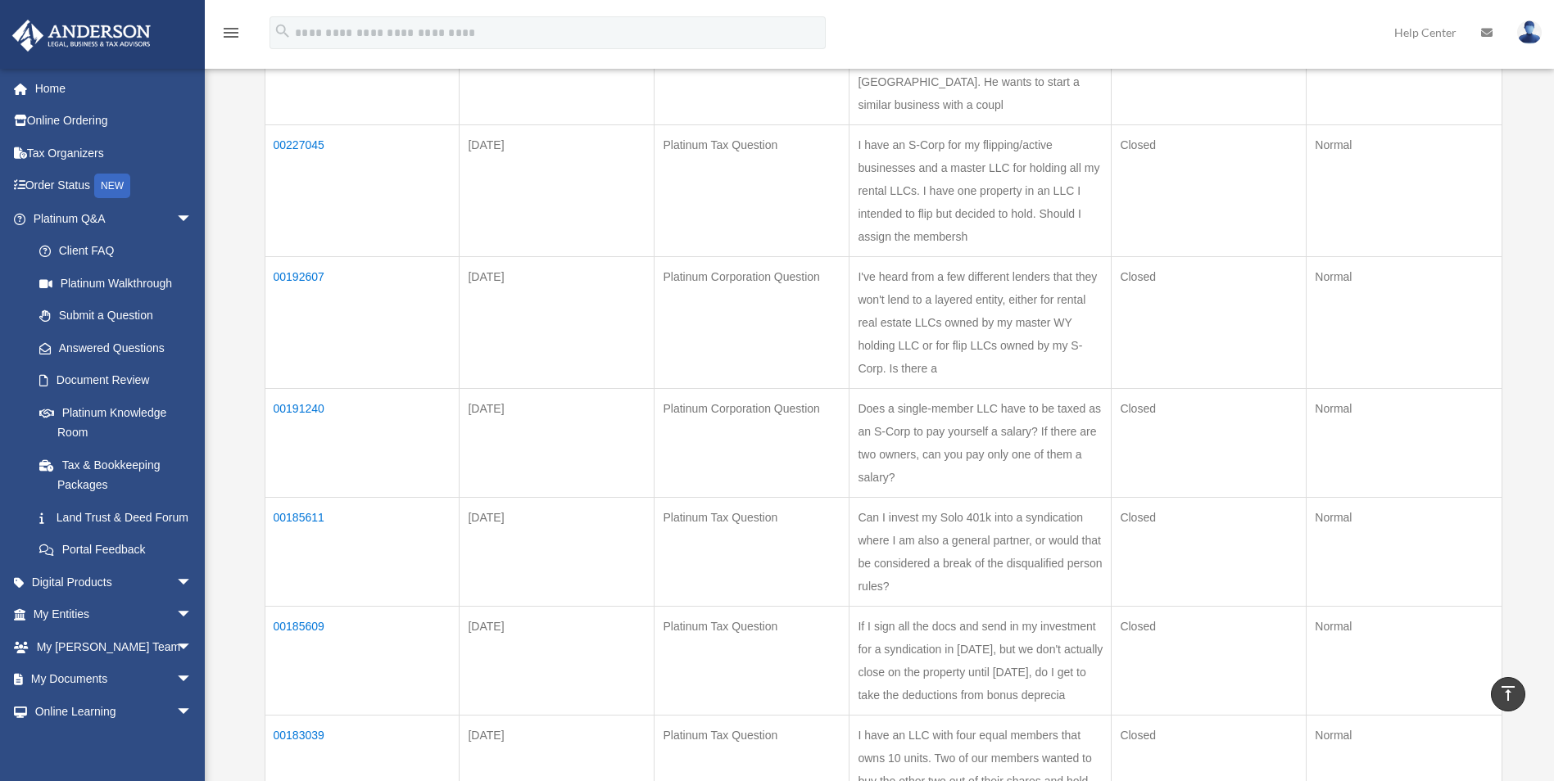
scroll to position [121, 0]
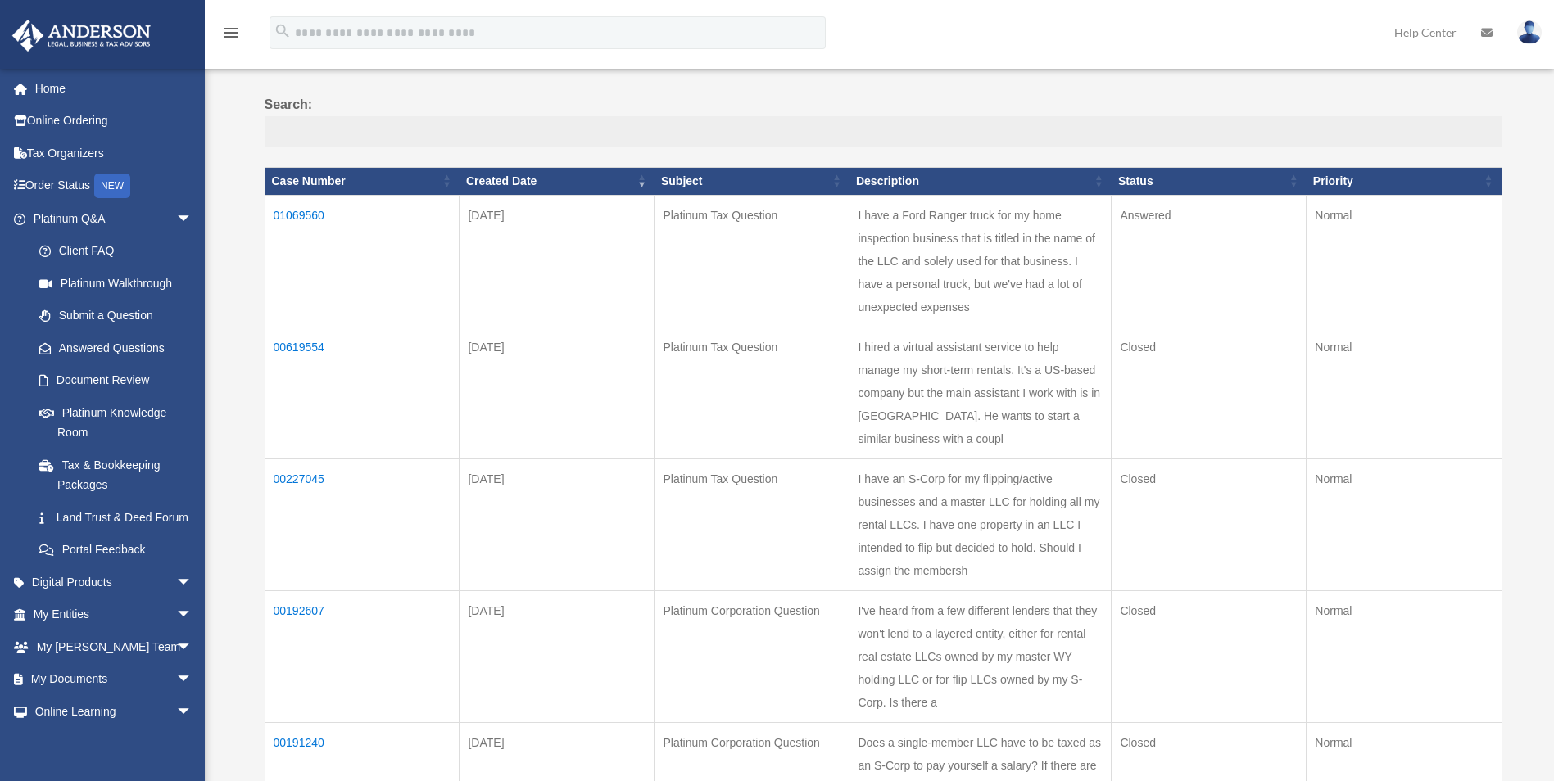
click at [380, 247] on td "01069560" at bounding box center [362, 261] width 195 height 132
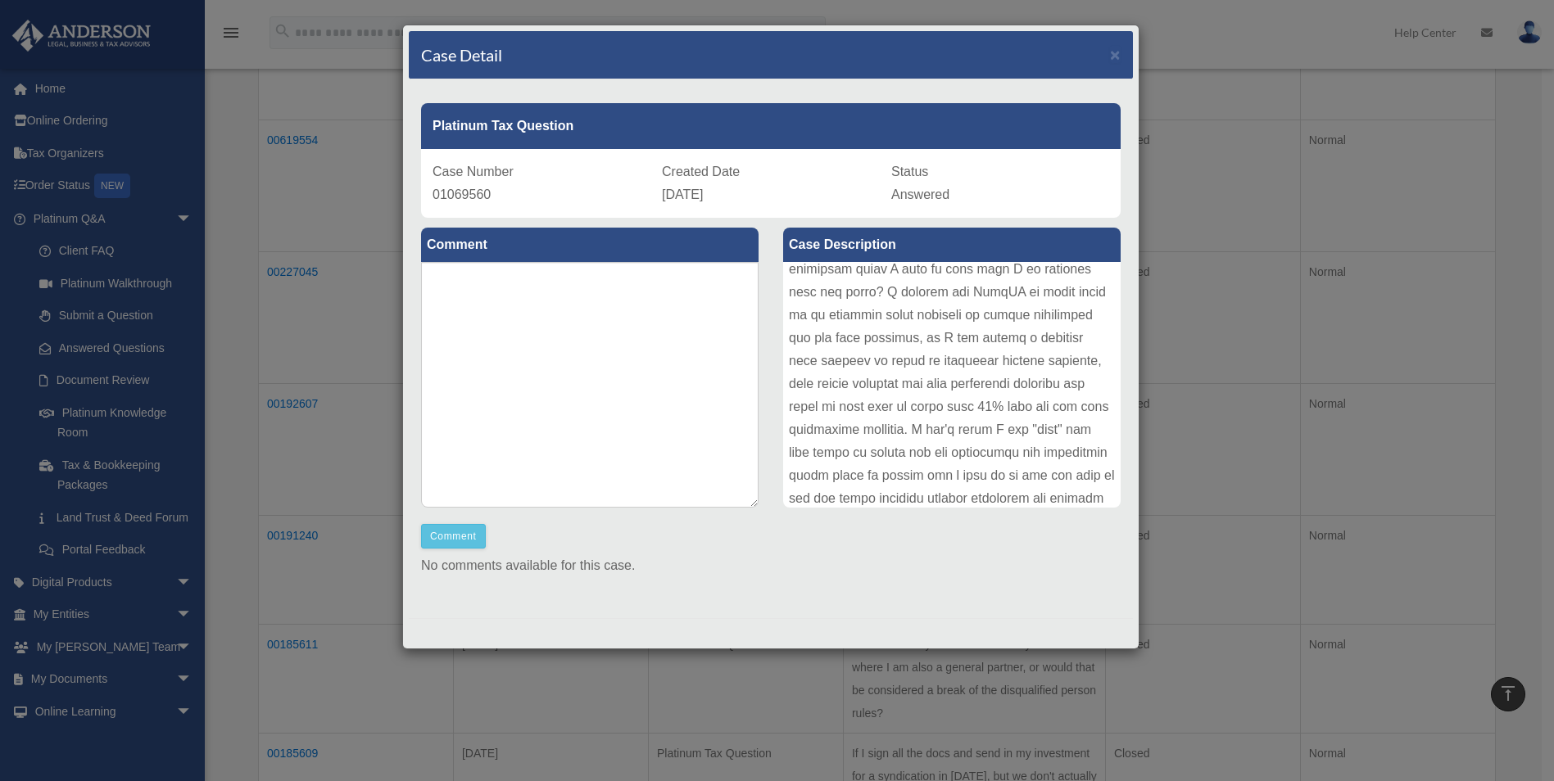
scroll to position [339, 0]
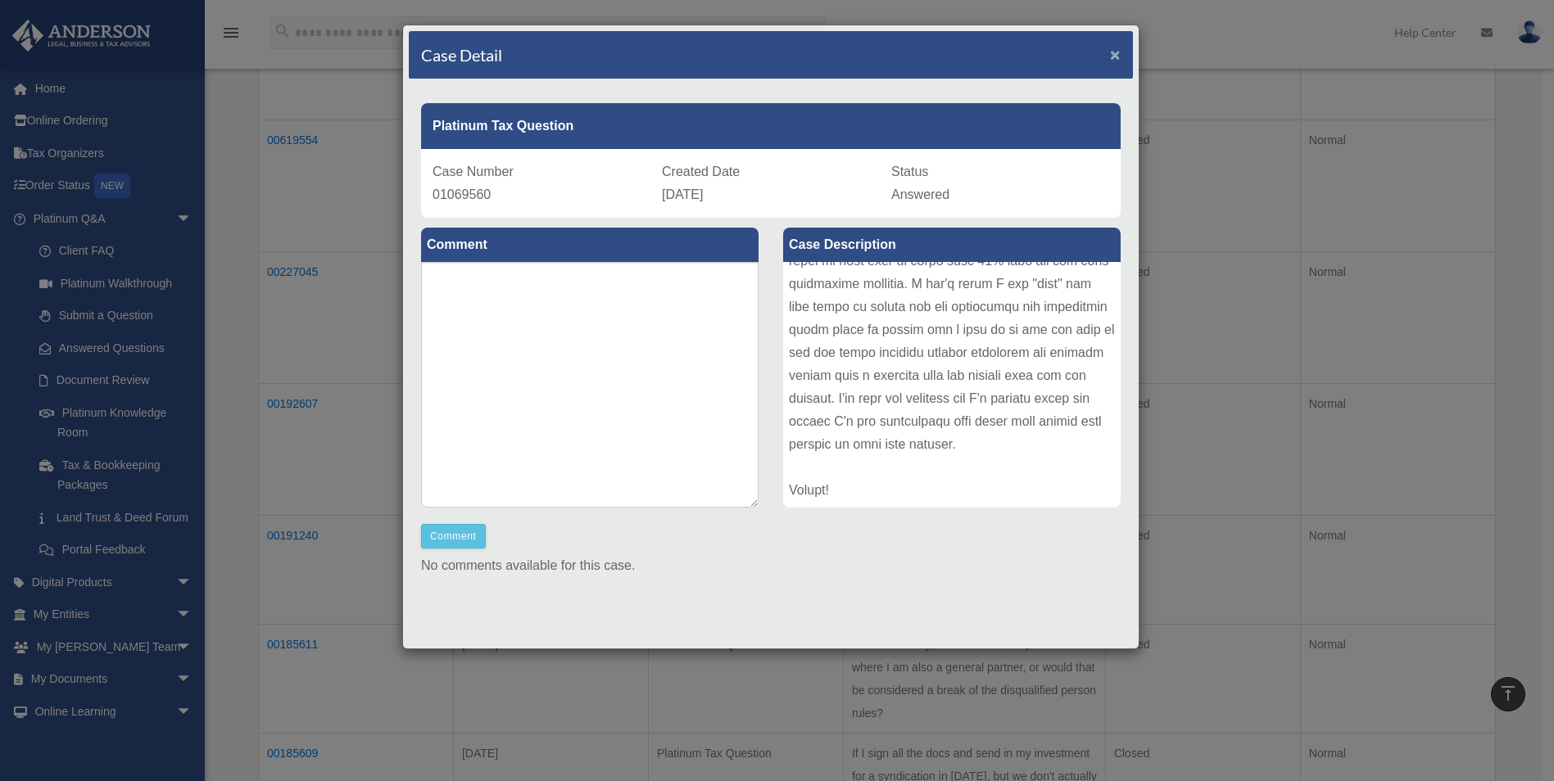
click at [1110, 54] on span "×" at bounding box center [1115, 54] width 11 height 19
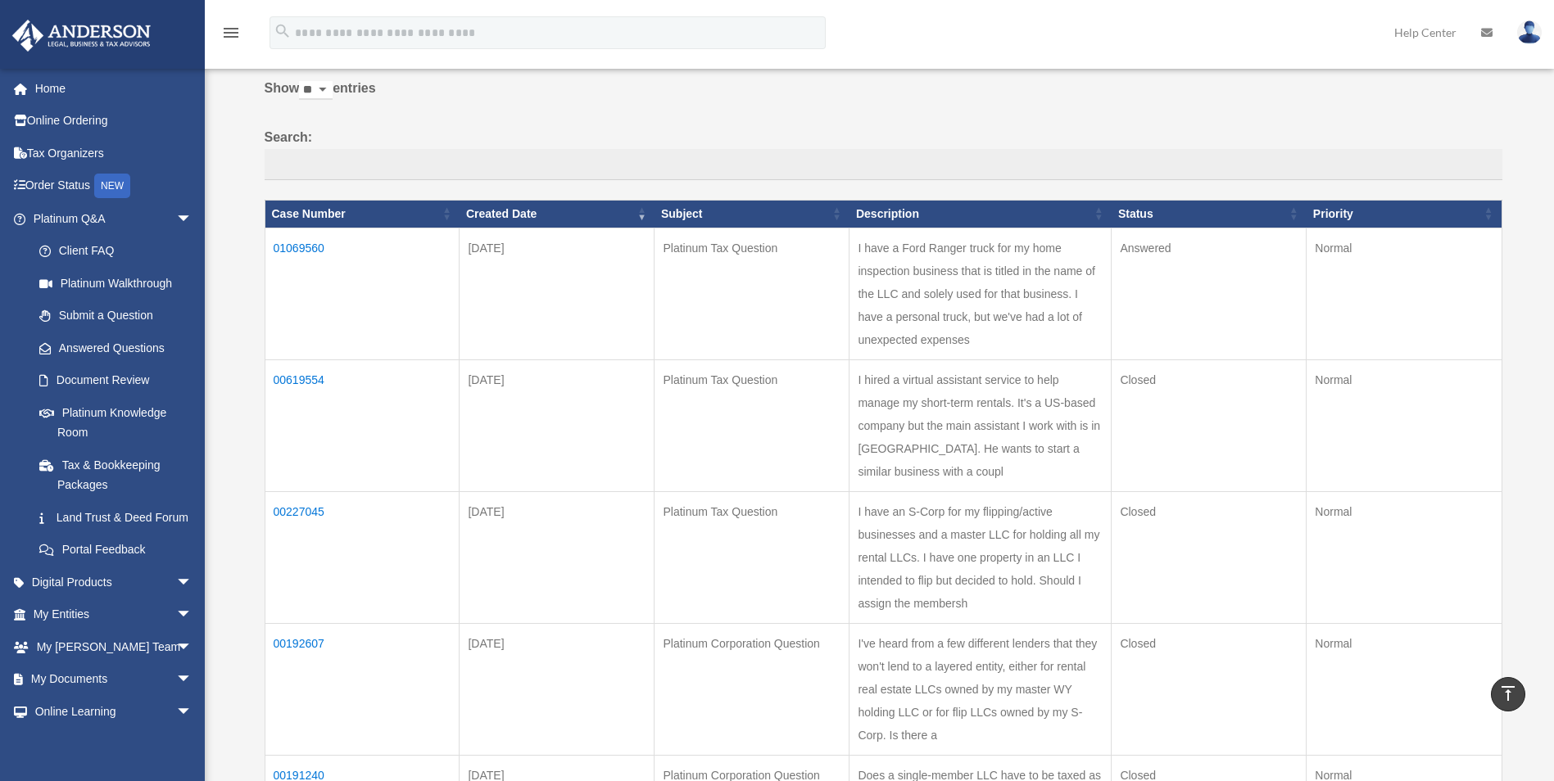
scroll to position [82, 0]
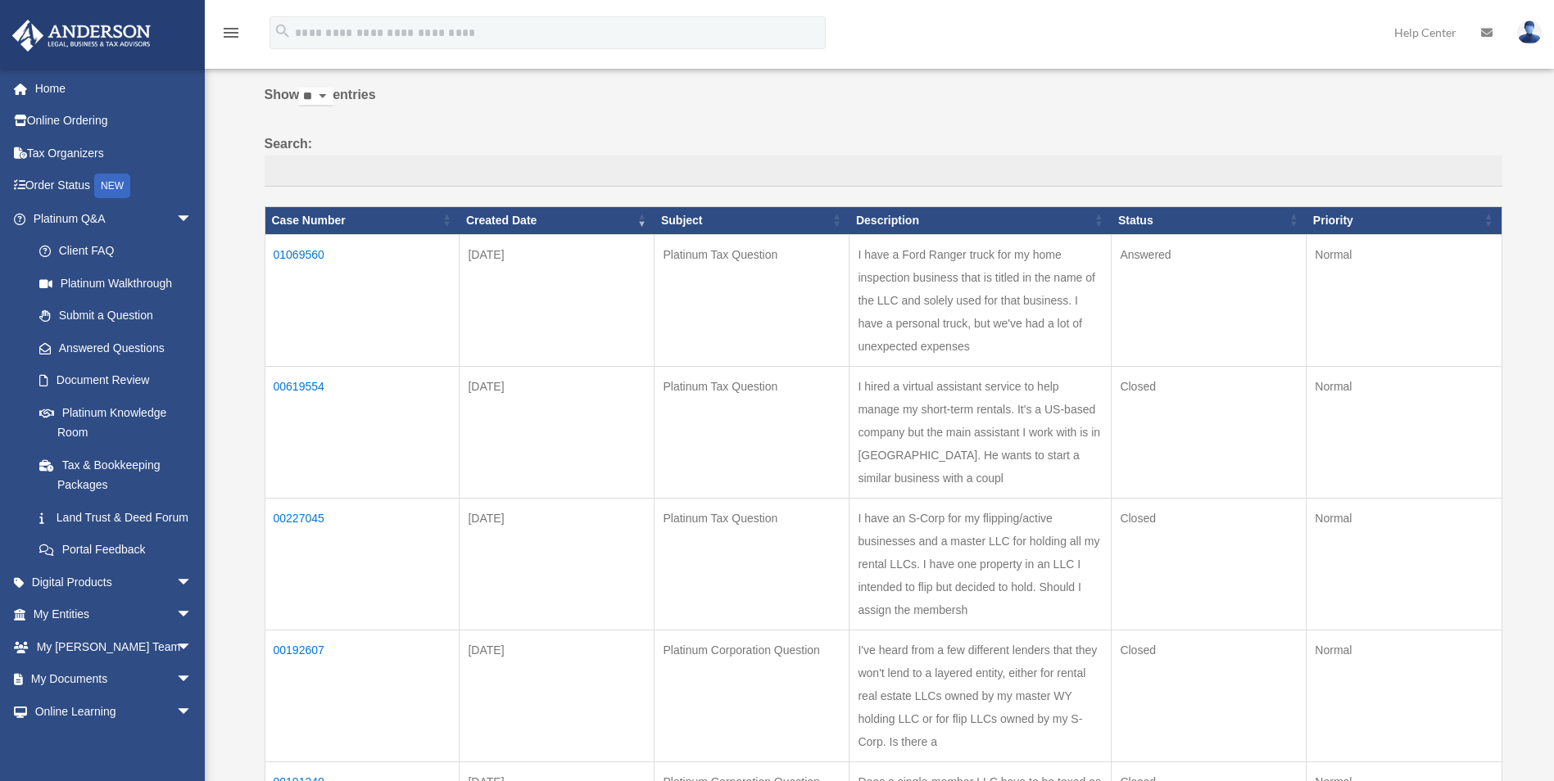
click at [288, 257] on td "01069560" at bounding box center [362, 300] width 195 height 132
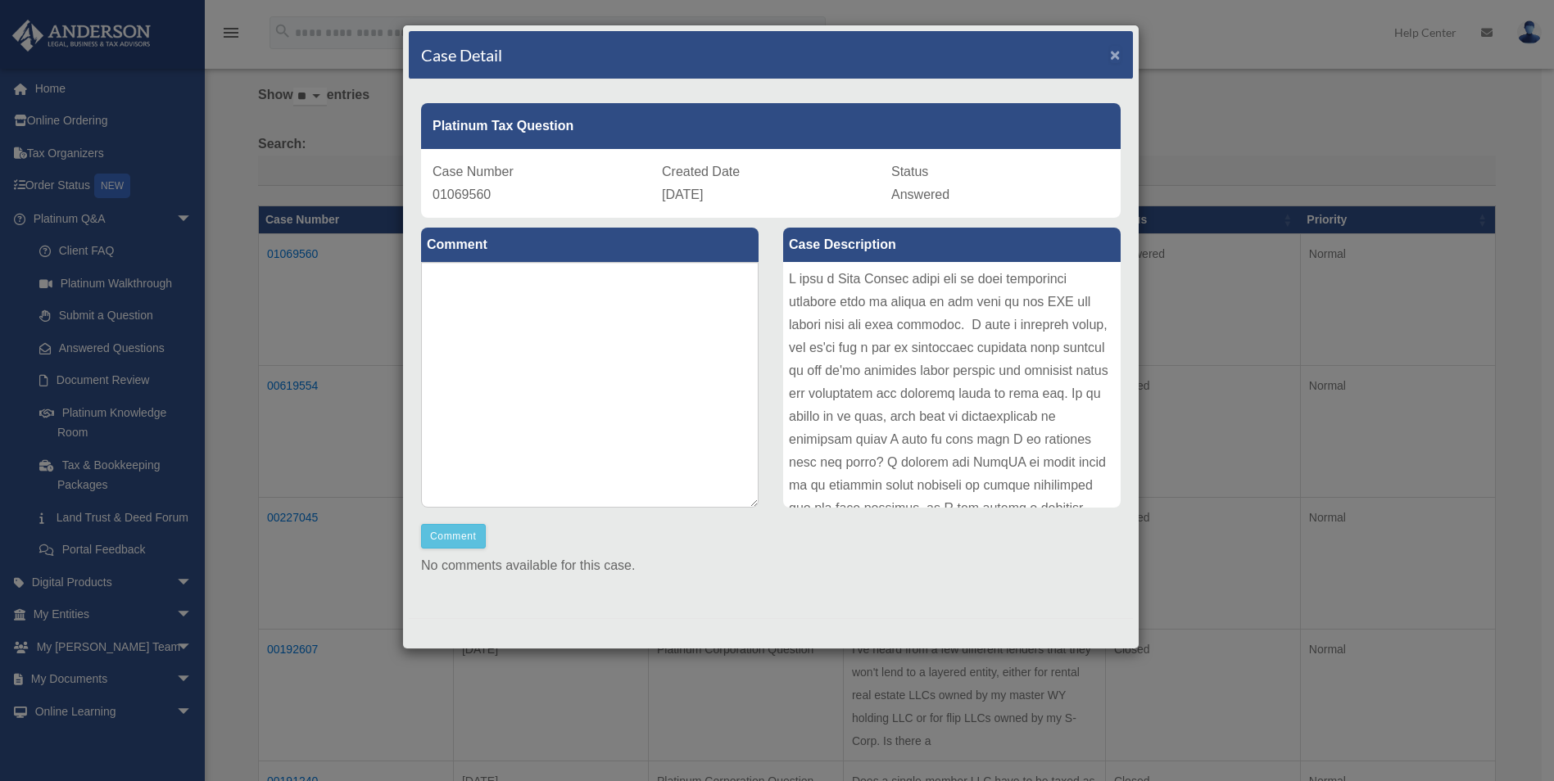
click at [1110, 57] on span "×" at bounding box center [1115, 54] width 11 height 19
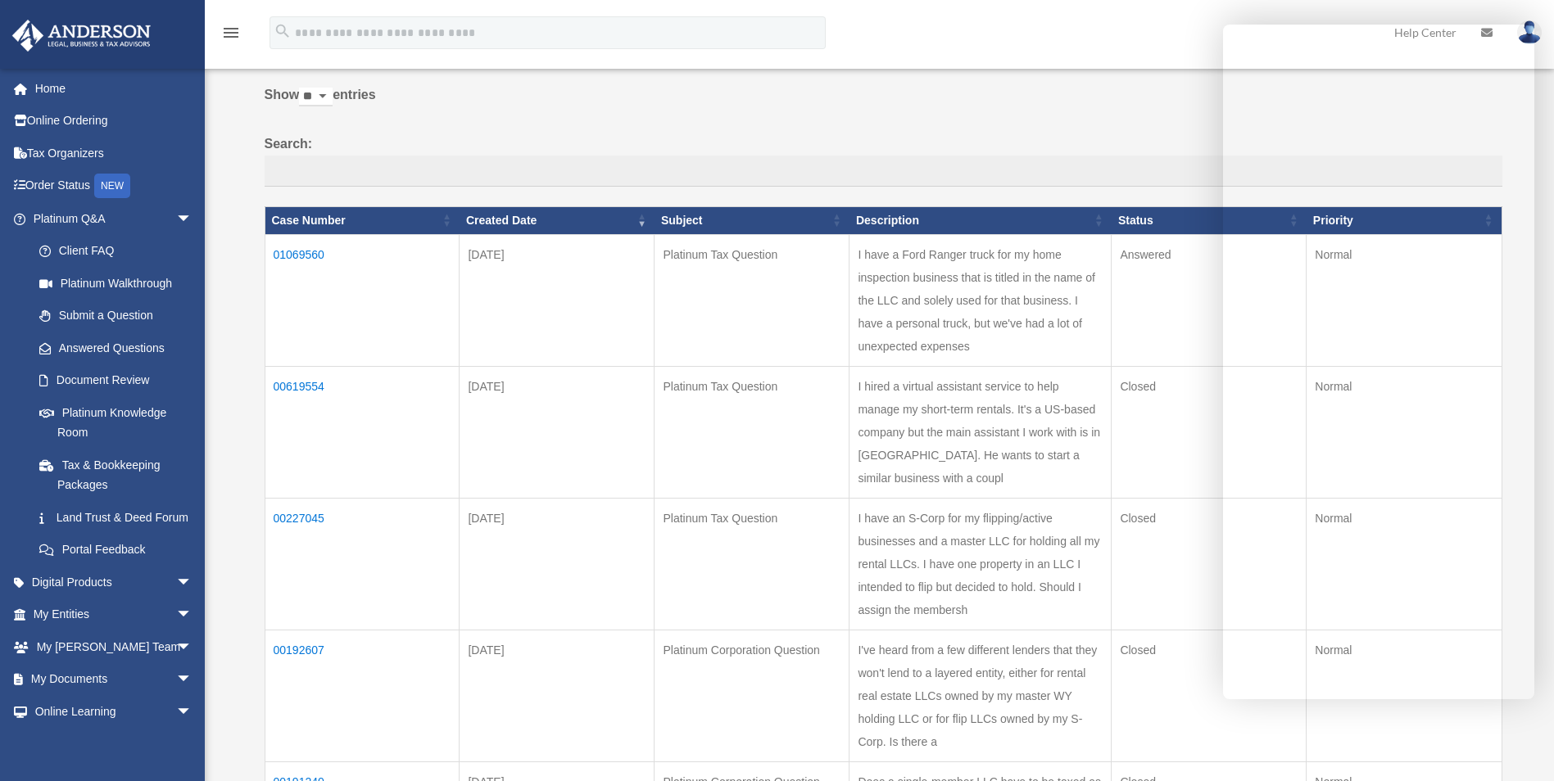
click at [310, 406] on td "00619554" at bounding box center [362, 432] width 195 height 132
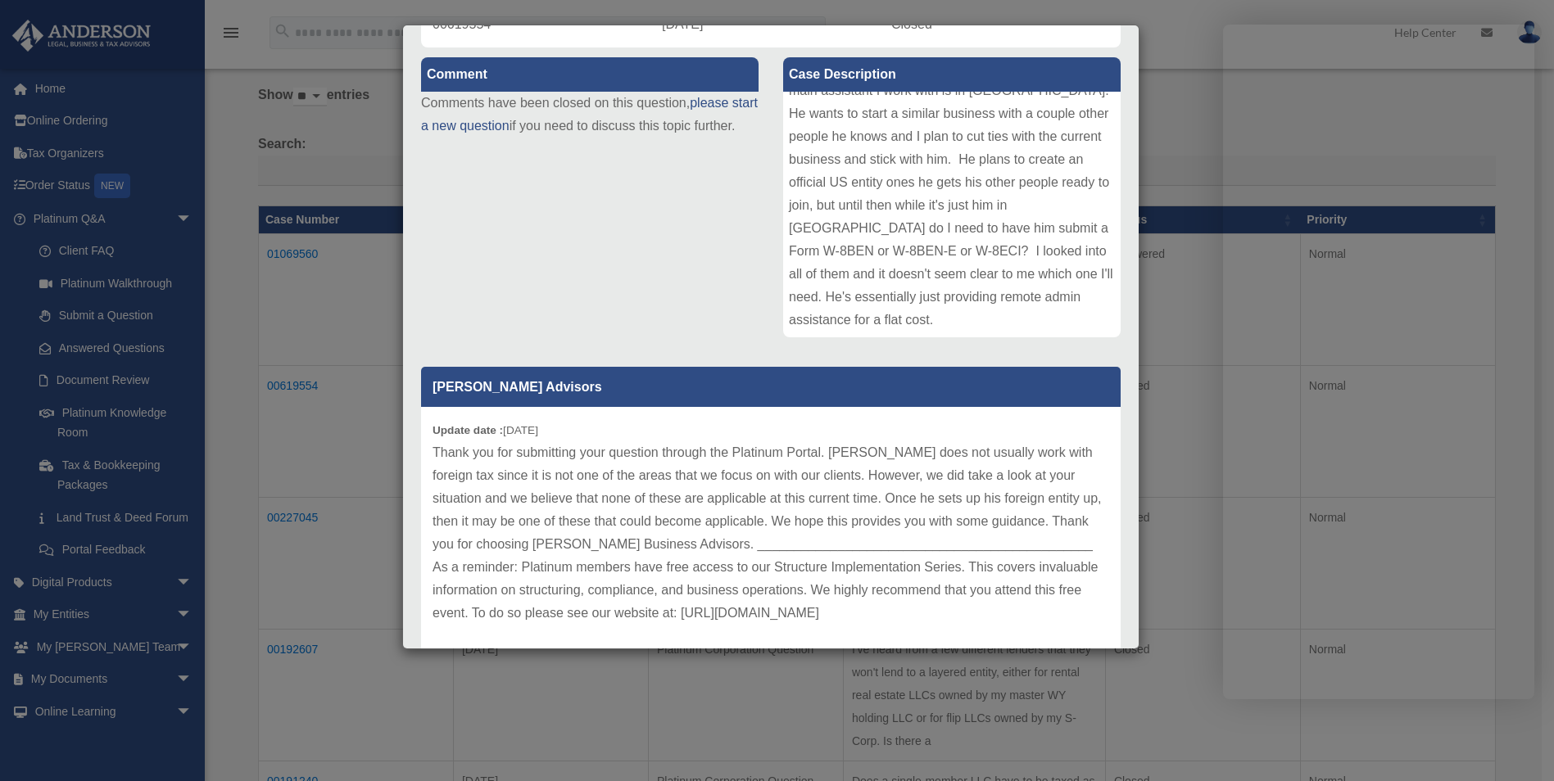
scroll to position [230, 0]
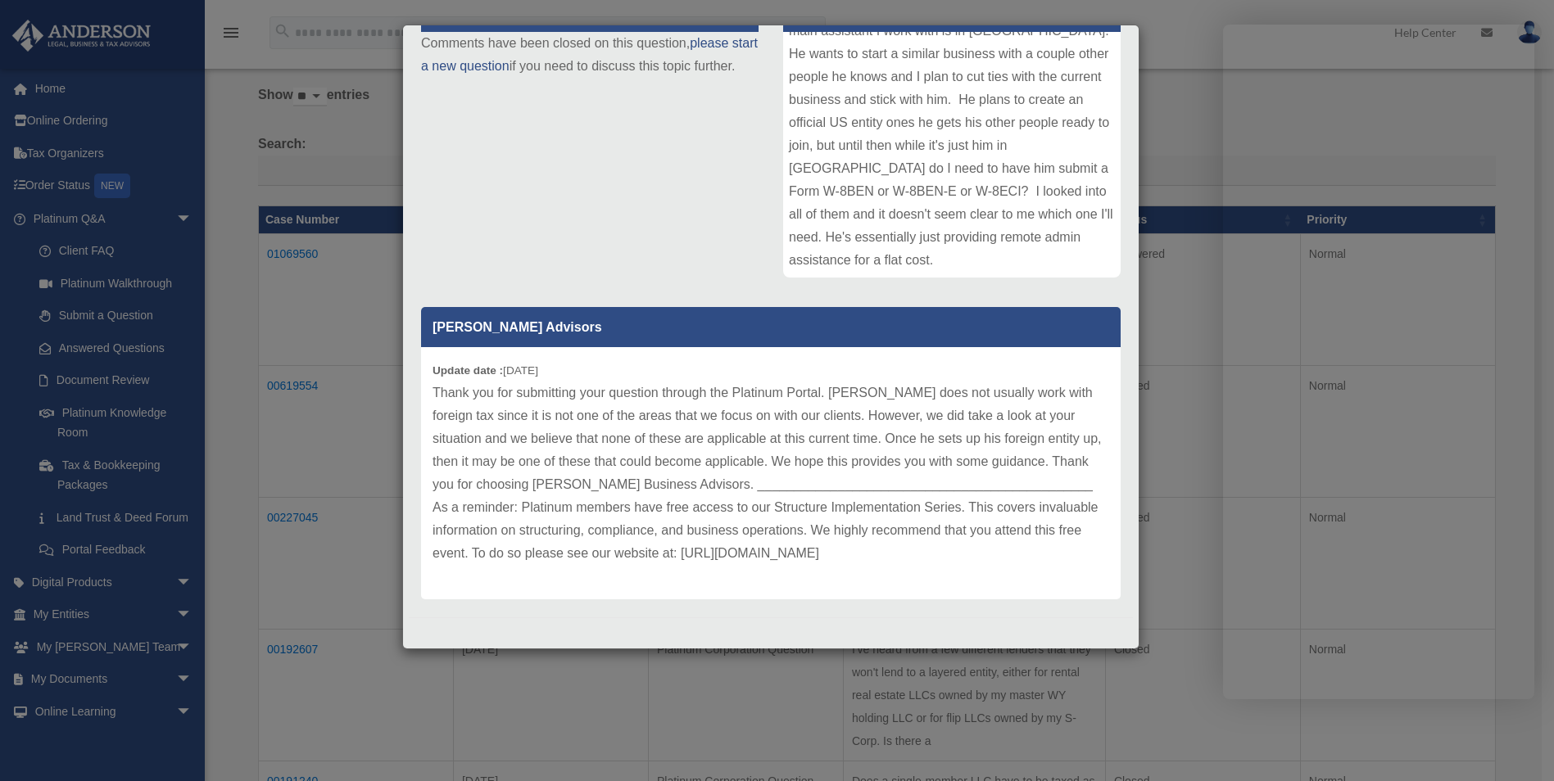
click at [1146, 392] on div "Case Detail × Platinum Tax Question Case Number 00619554 Created Date [DATE] St…" at bounding box center [777, 390] width 1554 height 781
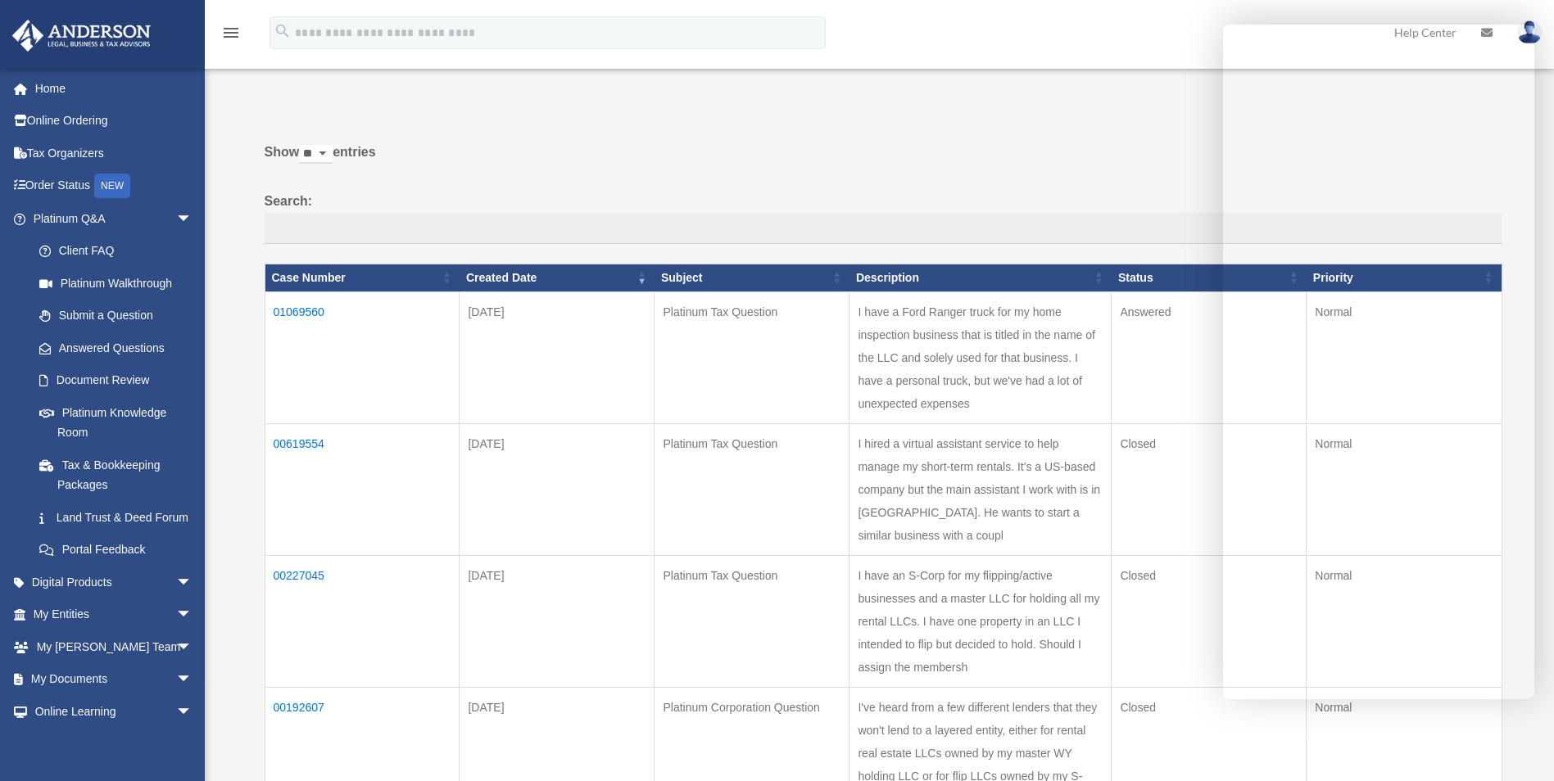
scroll to position [0, 0]
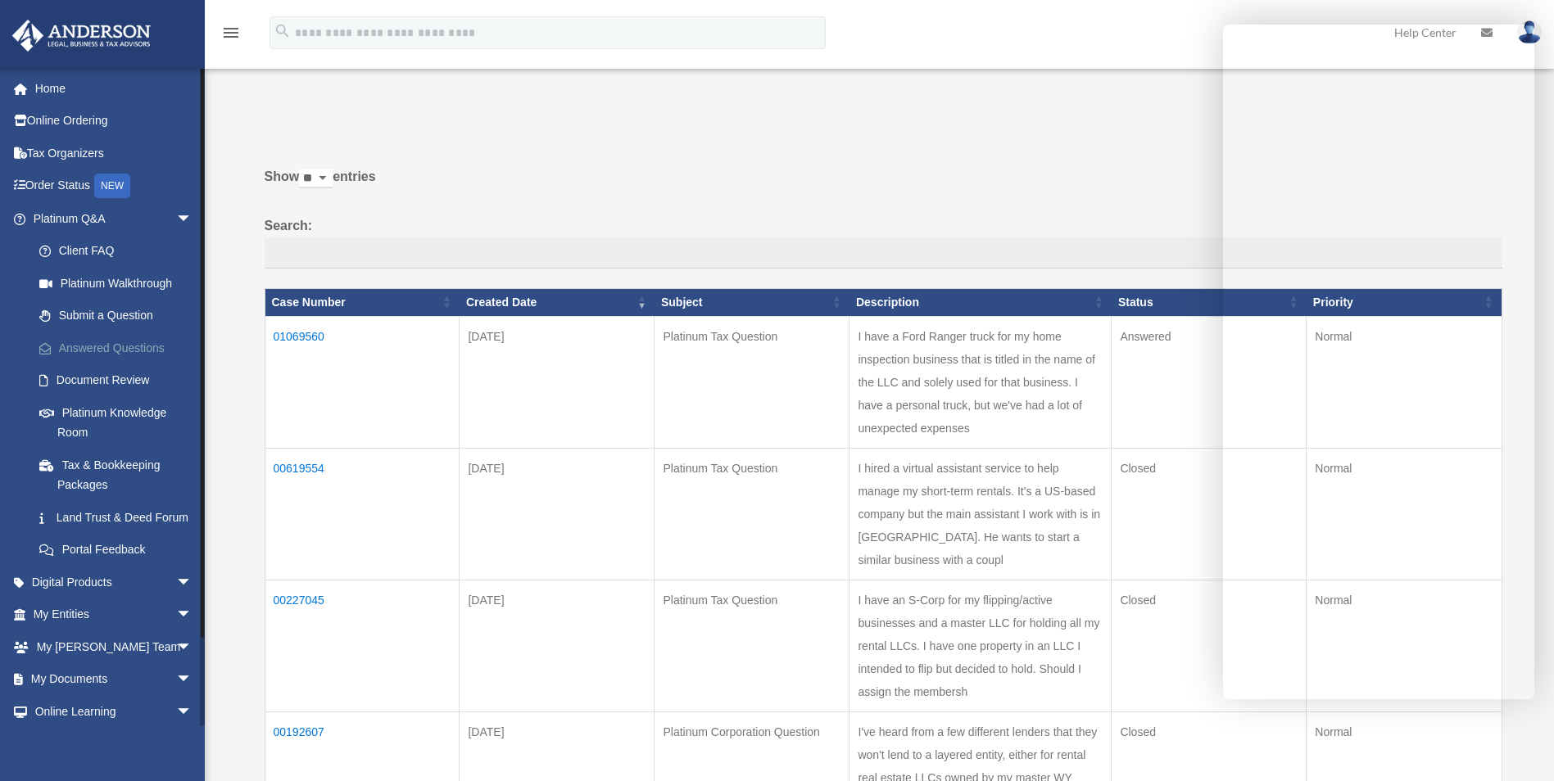
click at [142, 344] on link "Answered Questions" at bounding box center [120, 348] width 194 height 33
click at [342, 346] on td "01069560" at bounding box center [362, 382] width 195 height 132
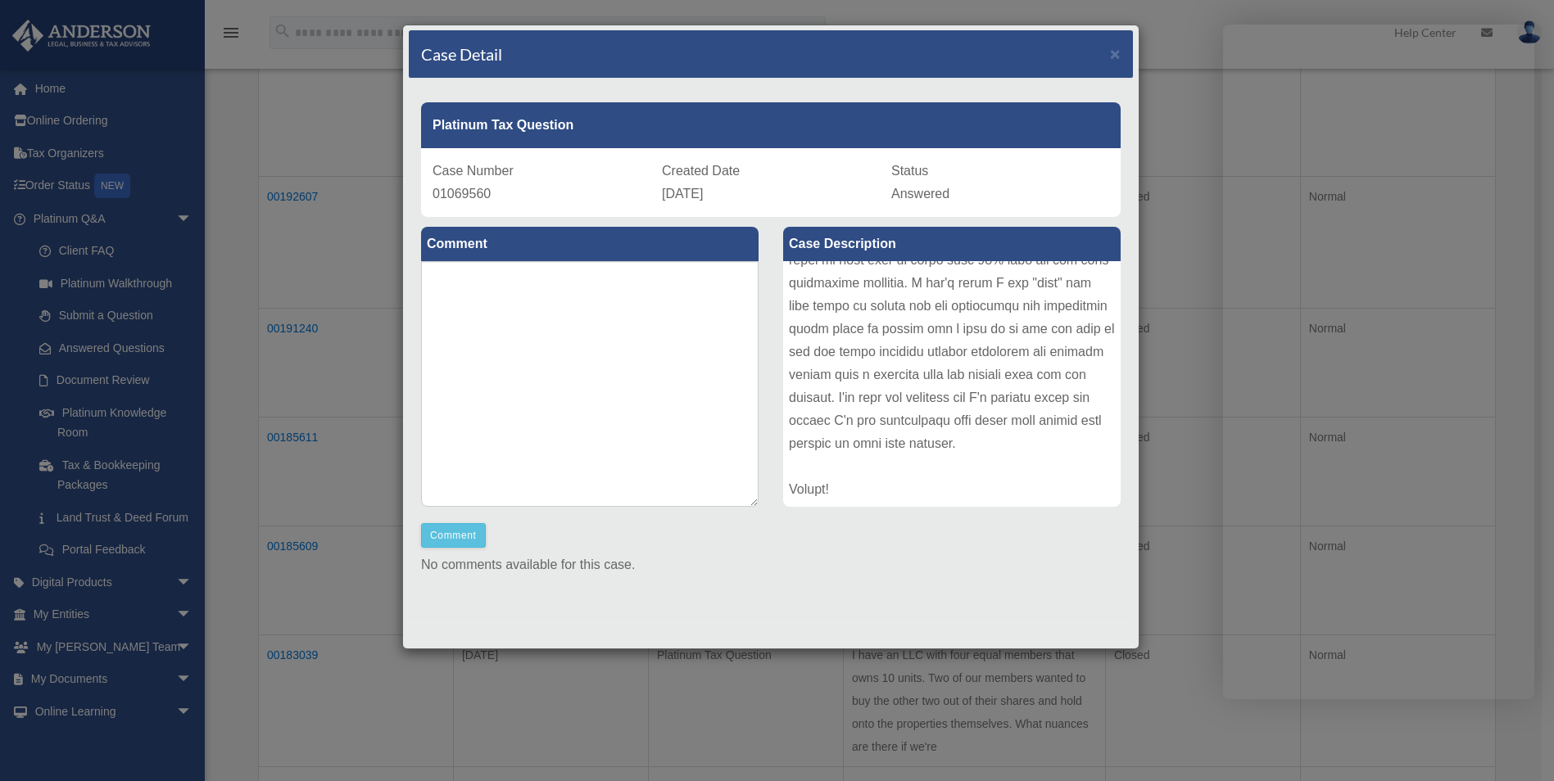
scroll to position [655, 0]
click at [1108, 52] on div "Case Detail ×" at bounding box center [771, 54] width 724 height 48
click at [1110, 52] on span "×" at bounding box center [1115, 53] width 11 height 19
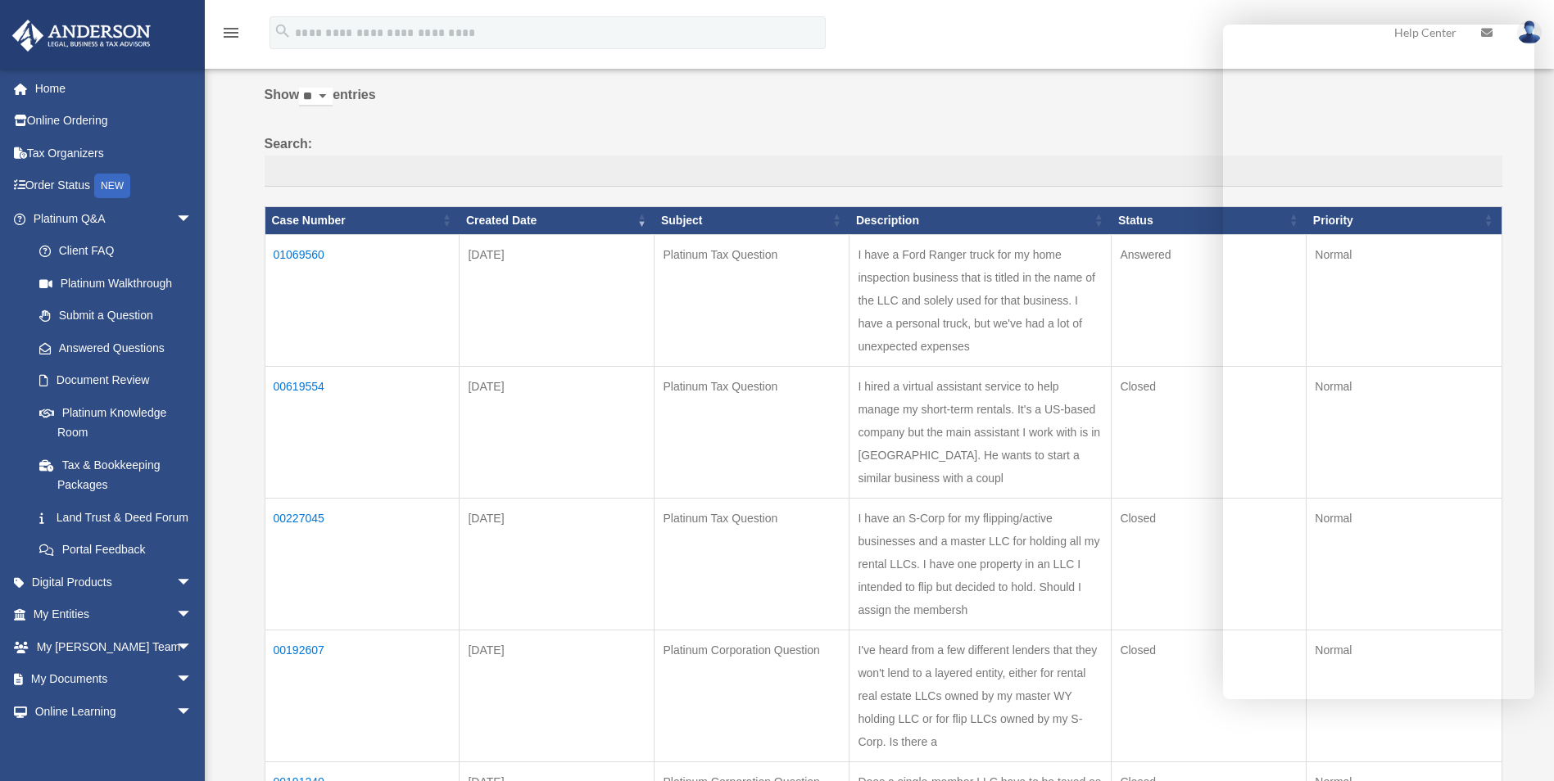
scroll to position [0, 0]
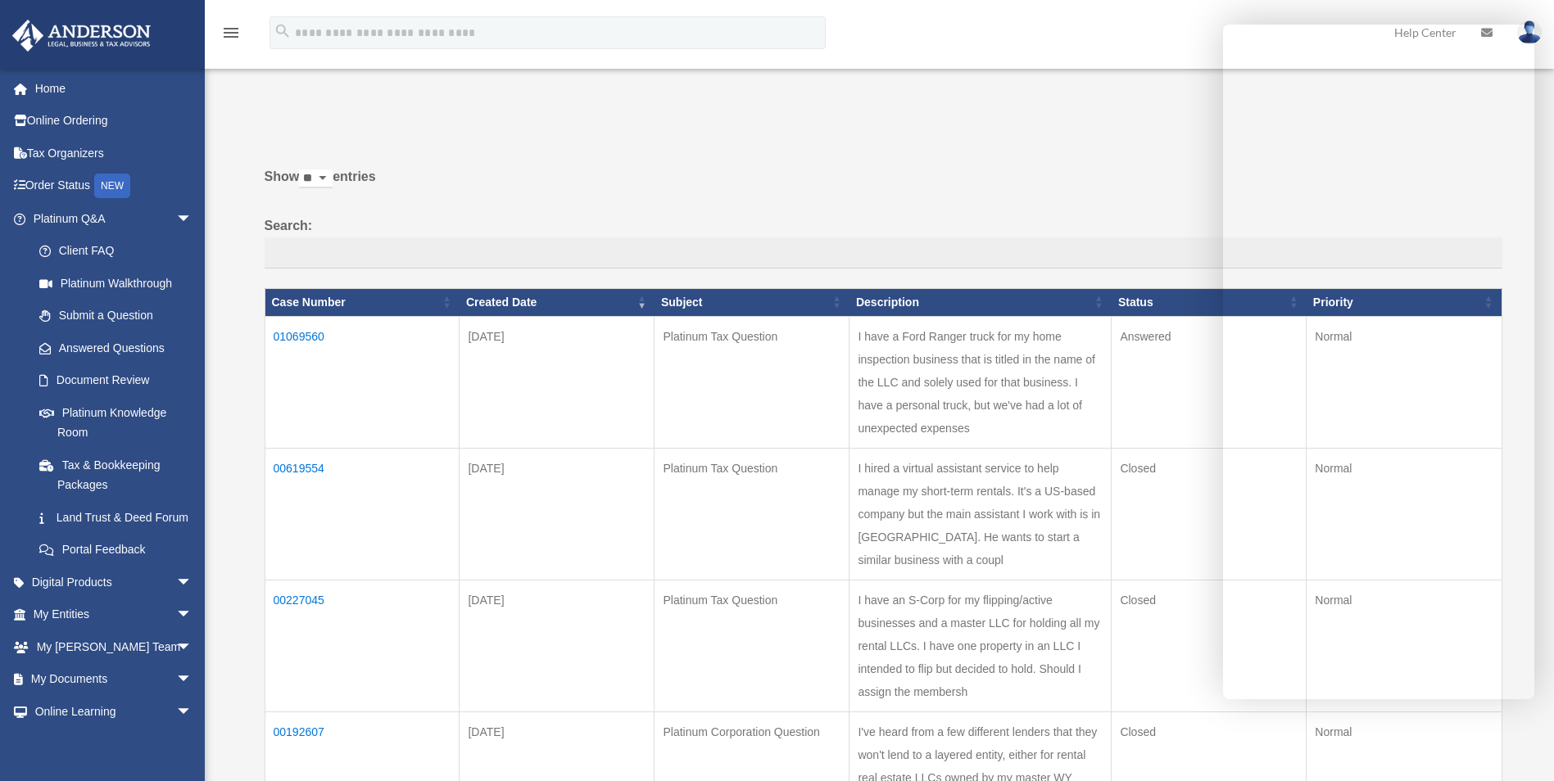
click at [306, 487] on td "00619554" at bounding box center [362, 514] width 195 height 132
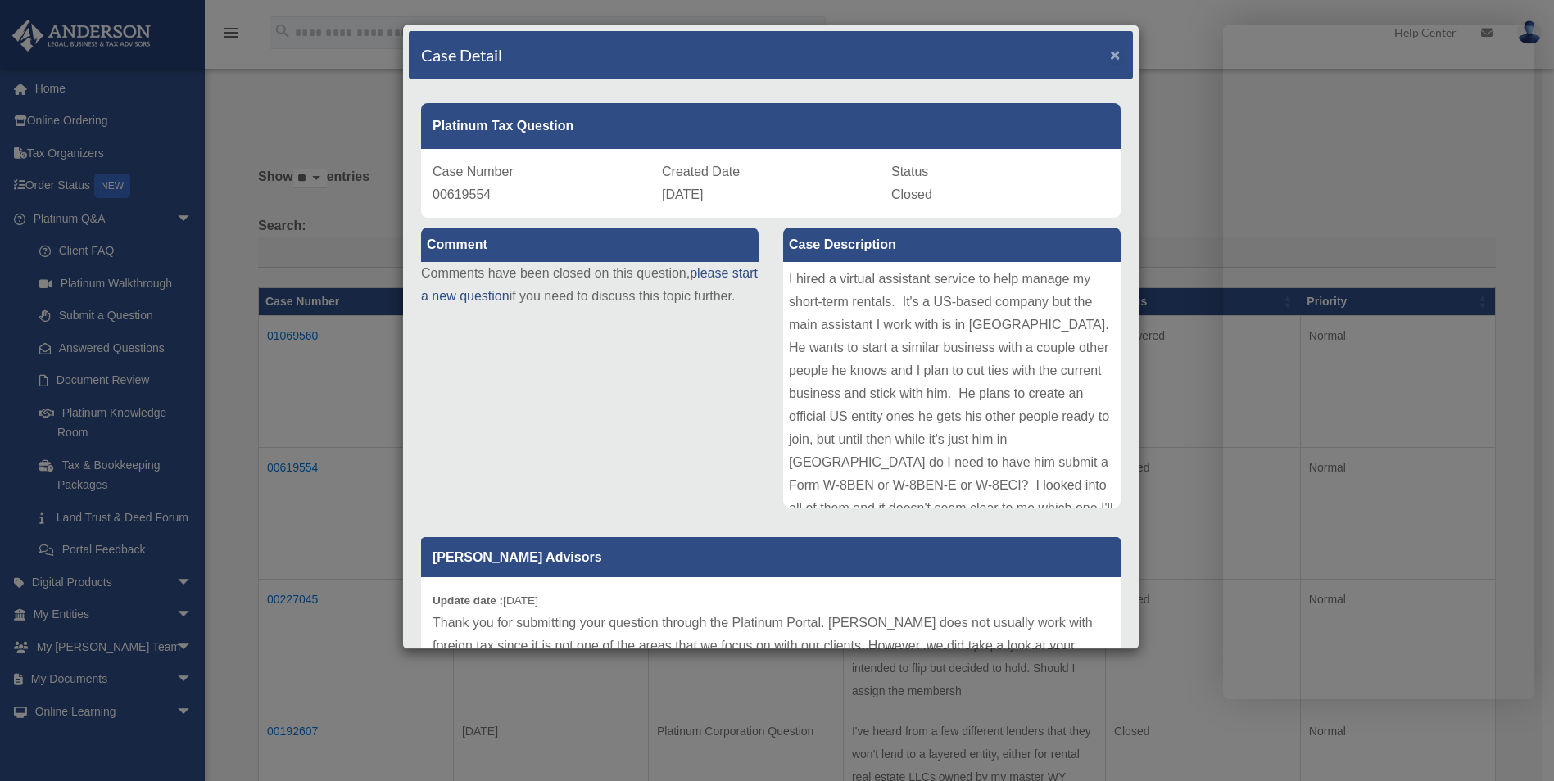
click at [1110, 56] on span "×" at bounding box center [1115, 54] width 11 height 19
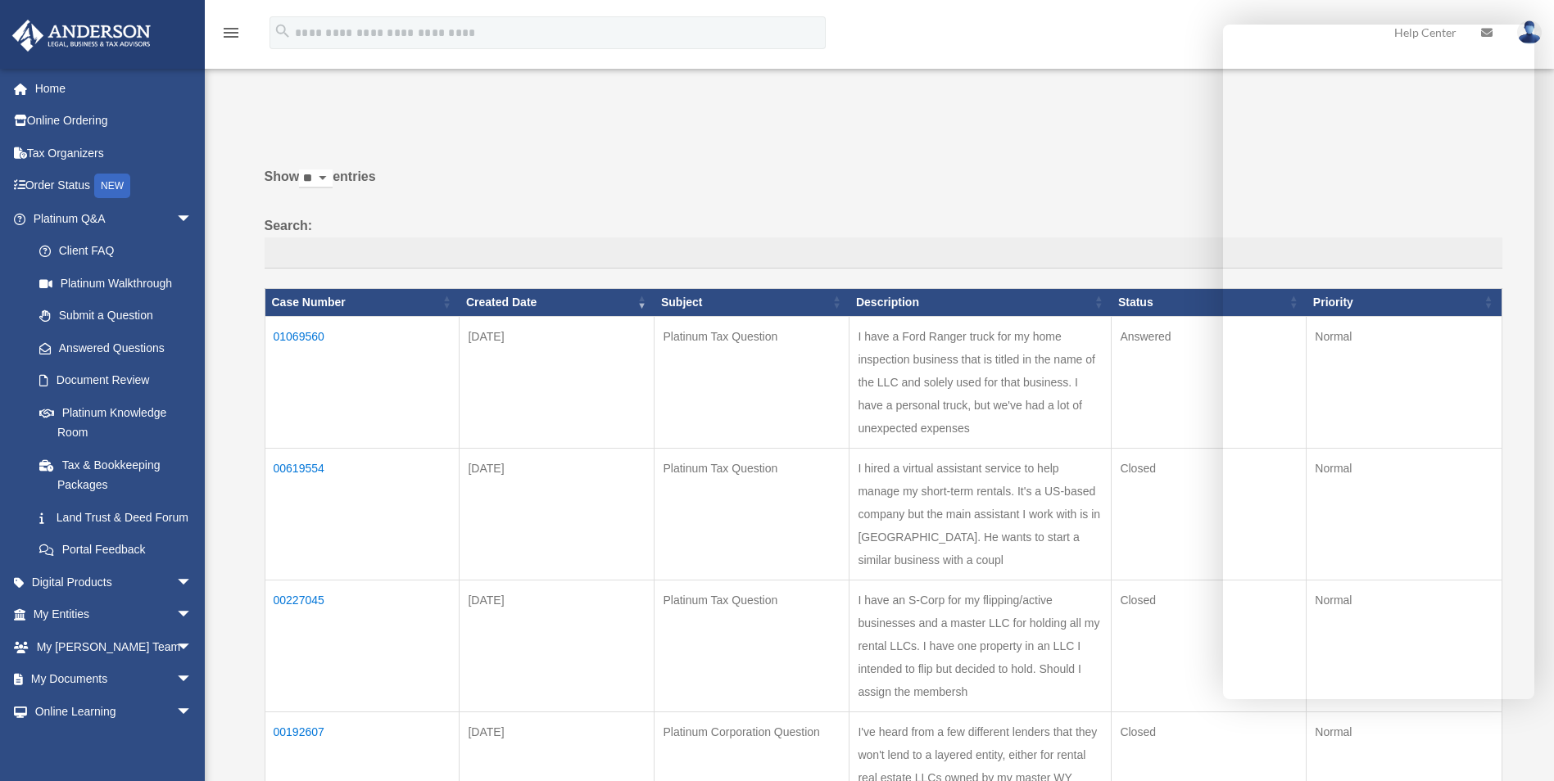
click at [288, 336] on td "01069560" at bounding box center [362, 382] width 195 height 132
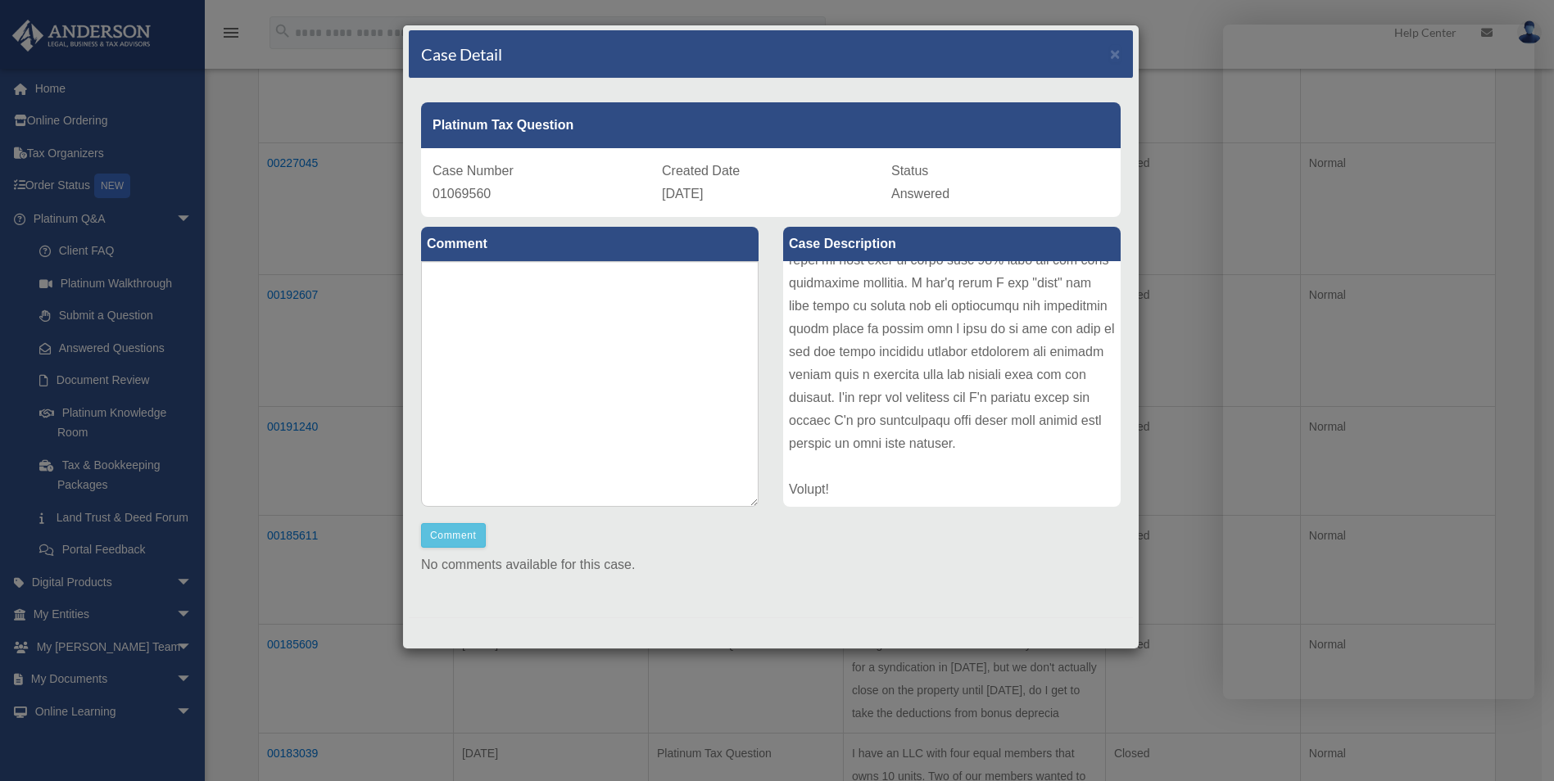
scroll to position [491, 0]
click at [288, 422] on div "Case Detail × Platinum Tax Question Case Number 01069560 Created Date August 7,…" at bounding box center [777, 390] width 1554 height 781
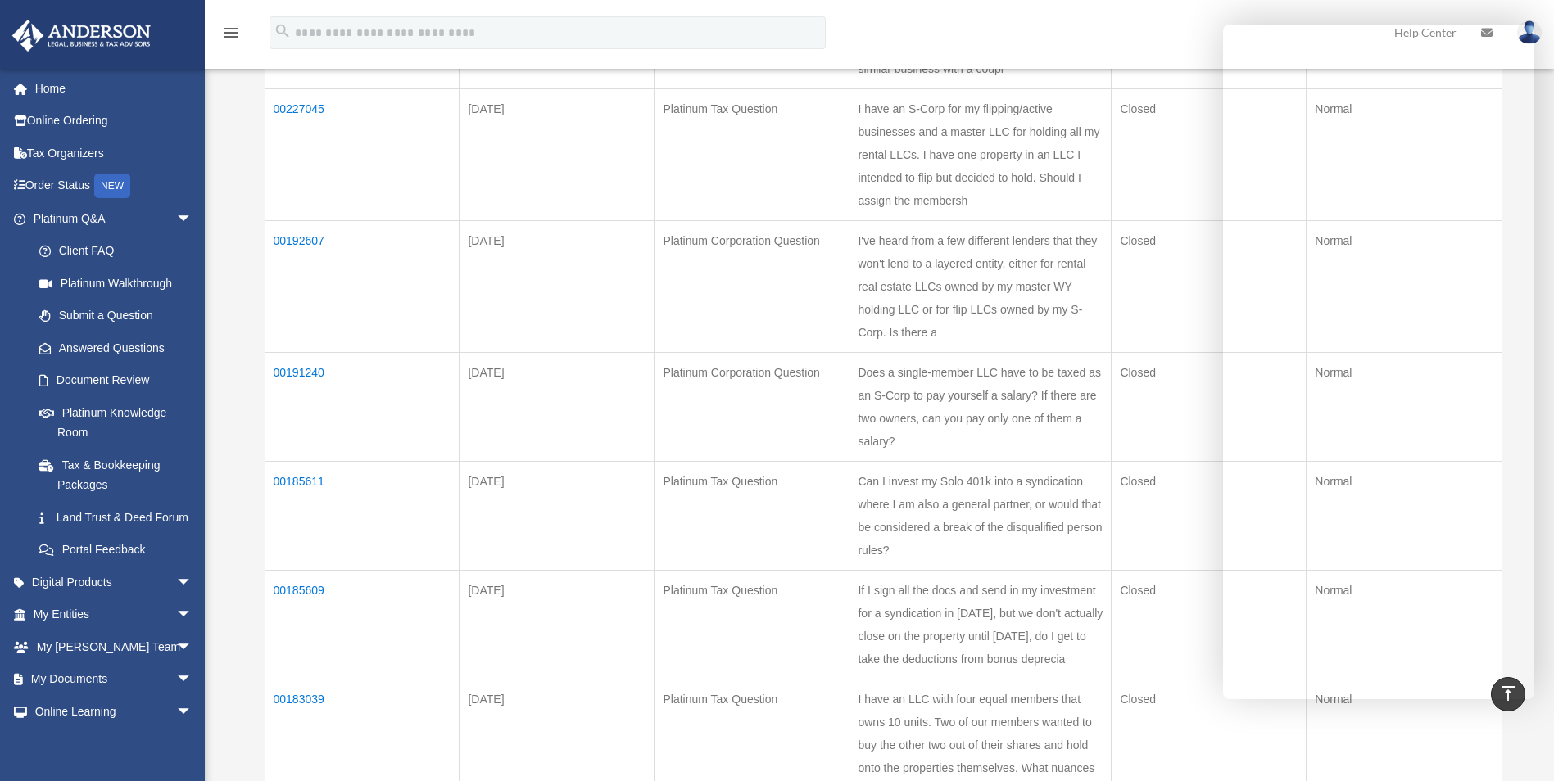
click at [304, 301] on td "00192607" at bounding box center [362, 286] width 195 height 132
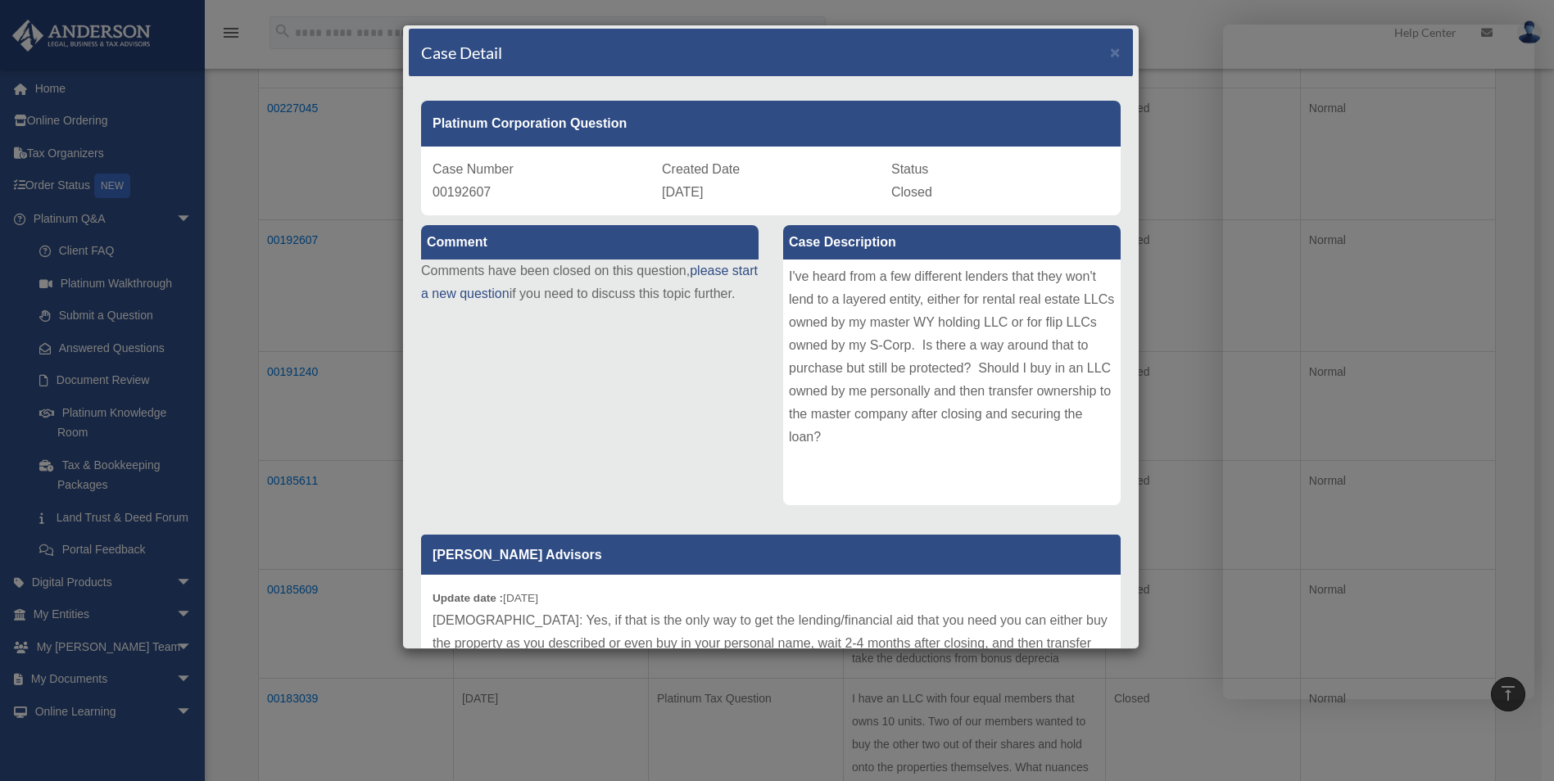
scroll to position [0, 0]
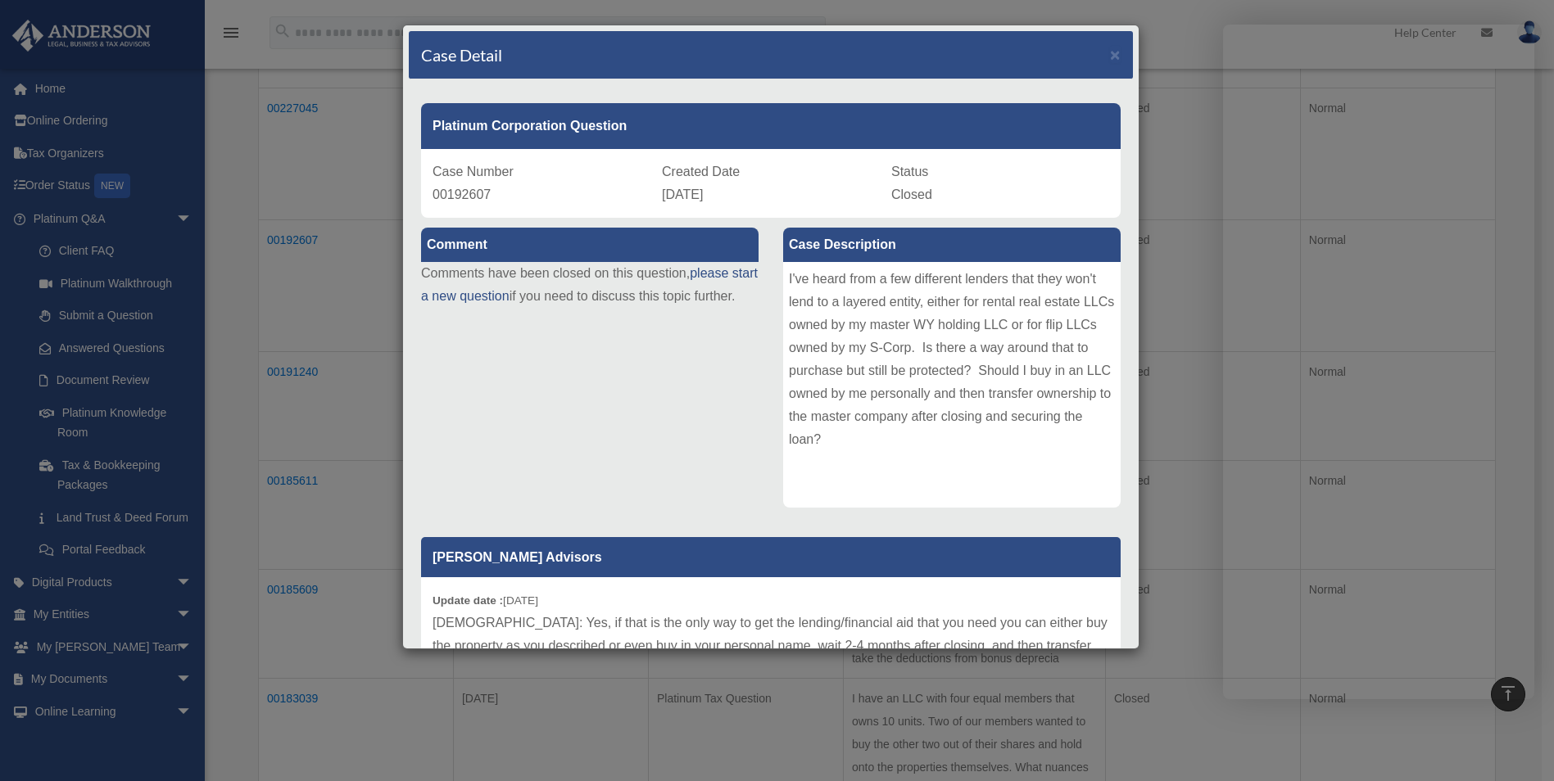
click at [328, 424] on div "Case Detail × Platinum Corporation Question Case Number 00192607 Created Date J…" at bounding box center [777, 390] width 1554 height 781
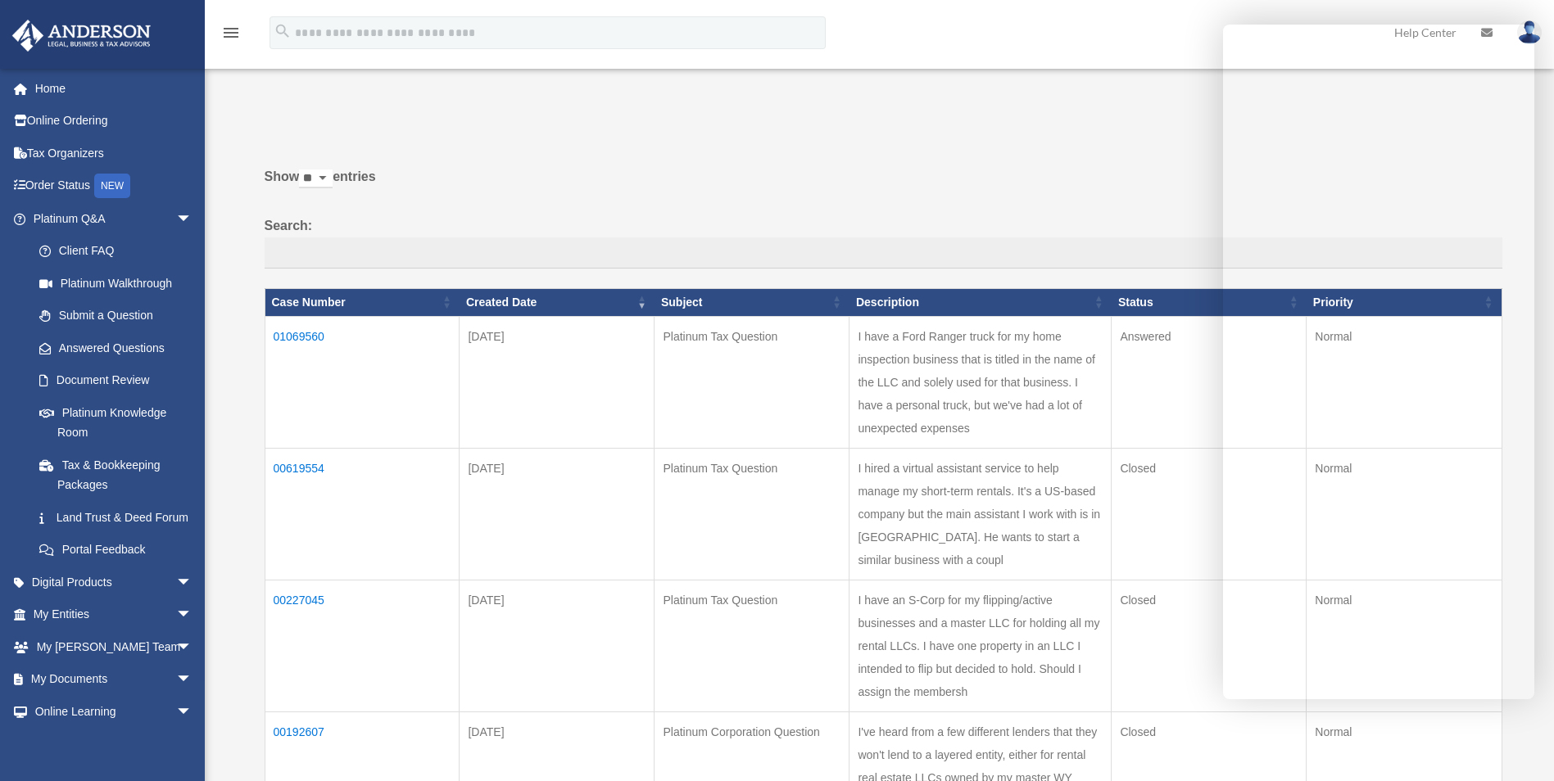
click at [309, 341] on td "01069560" at bounding box center [362, 382] width 195 height 132
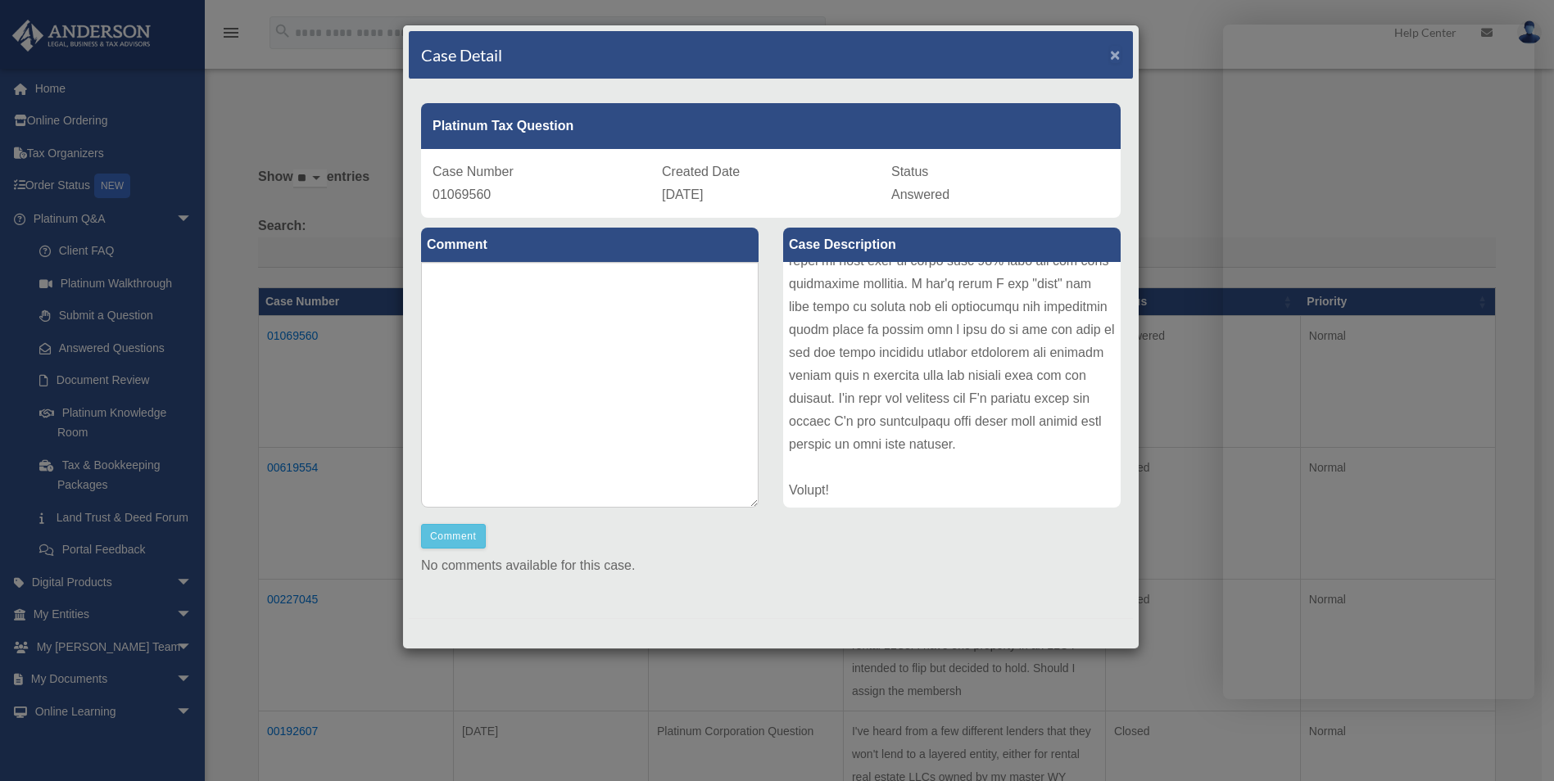
click at [1110, 57] on span "×" at bounding box center [1115, 54] width 11 height 19
